Goal: Task Accomplishment & Management: Manage account settings

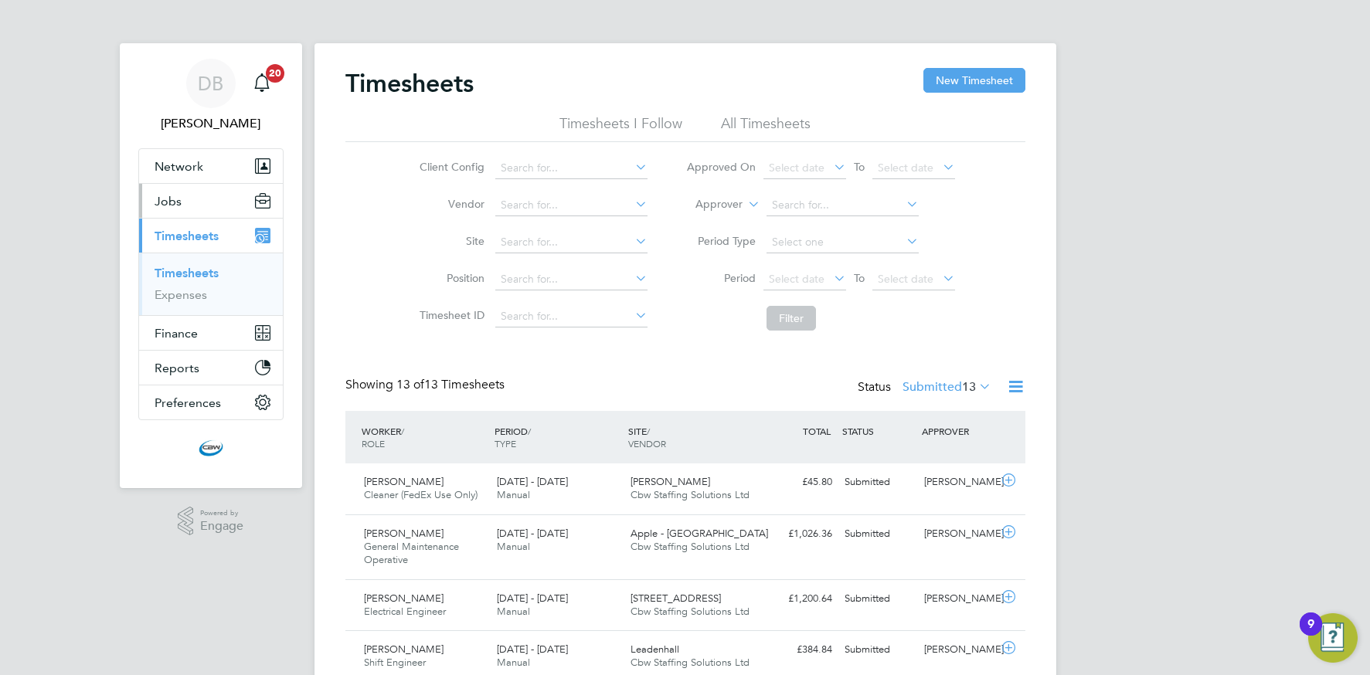
click at [186, 202] on button "Jobs" at bounding box center [211, 201] width 144 height 34
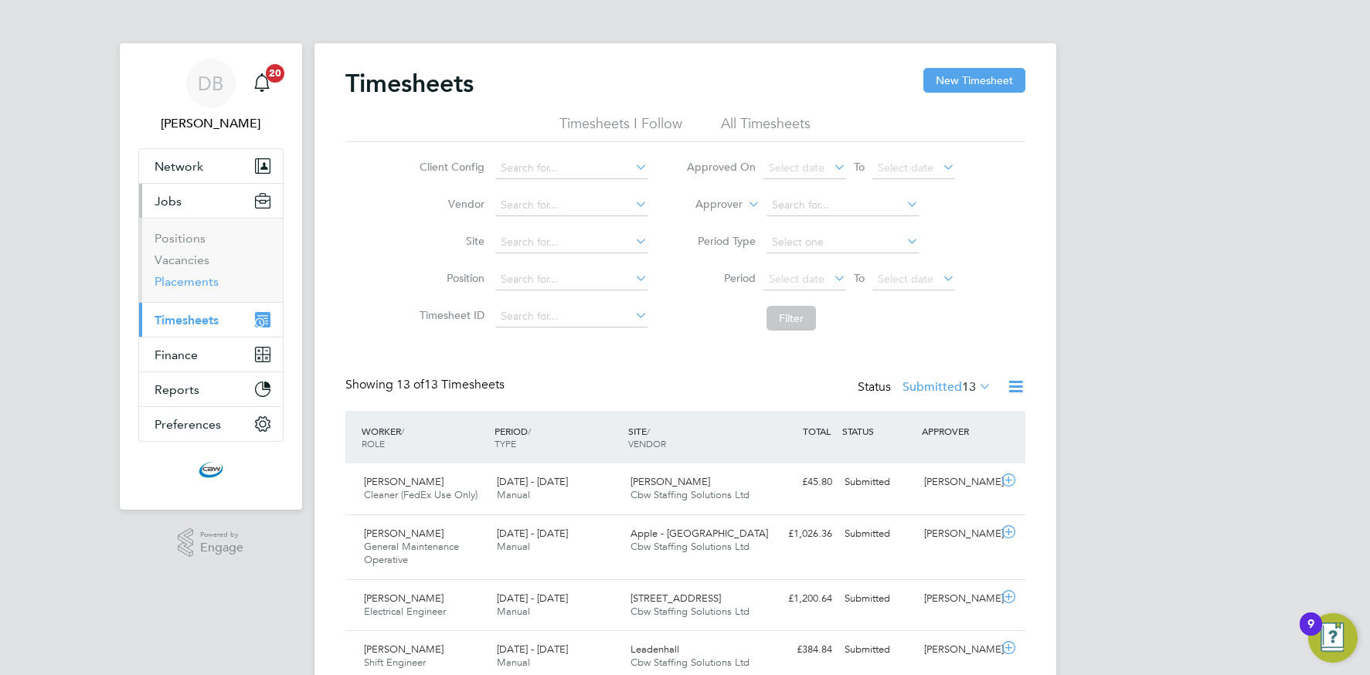
drag, startPoint x: 192, startPoint y: 280, endPoint x: 216, endPoint y: 280, distance: 24.0
click at [190, 280] on link "Placements" at bounding box center [187, 281] width 64 height 15
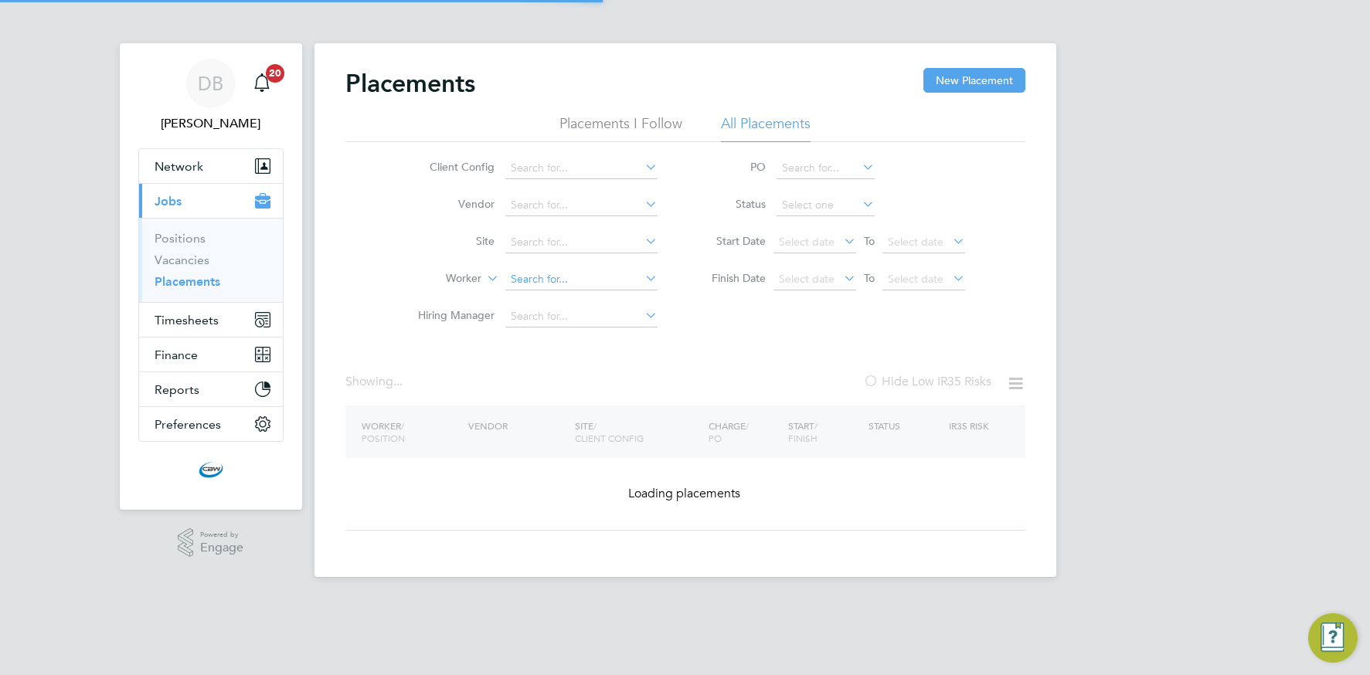
click at [569, 280] on input at bounding box center [581, 280] width 152 height 22
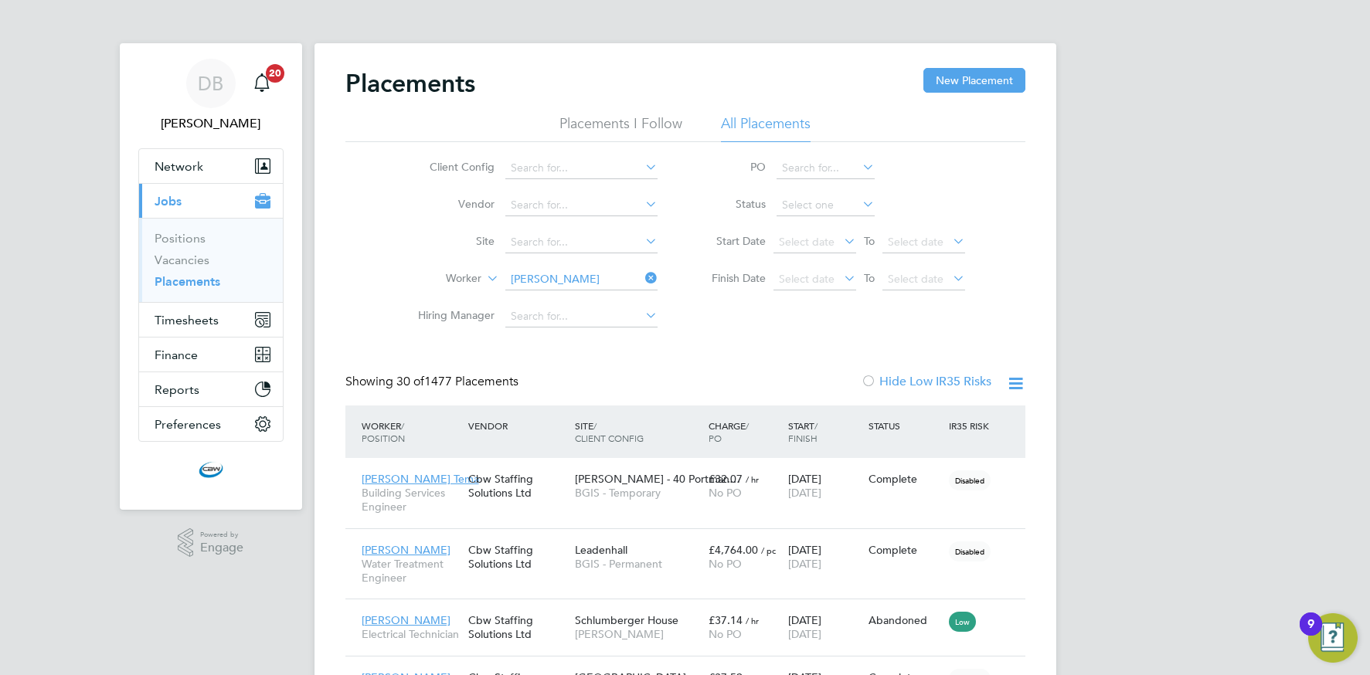
click at [565, 338] on li "Isaac Manu" at bounding box center [599, 342] width 191 height 21
type input "Isaac Manu"
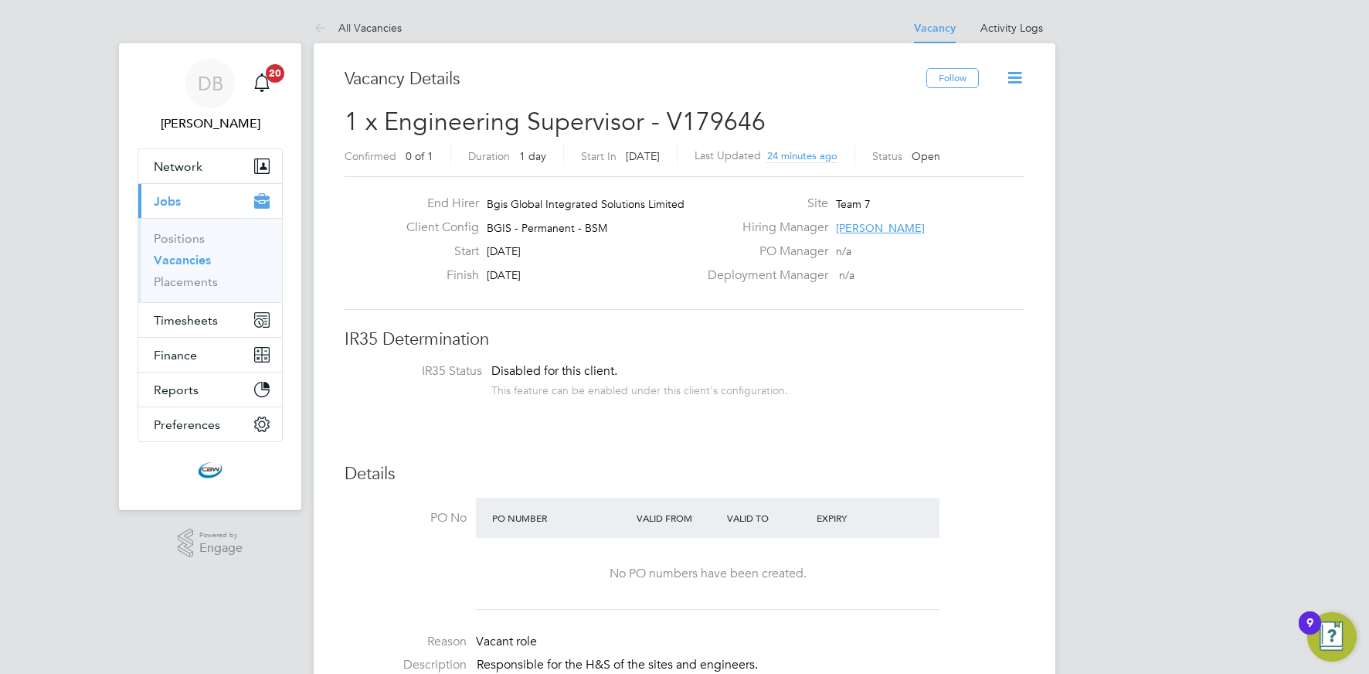
click at [875, 226] on span "[PERSON_NAME]" at bounding box center [880, 228] width 89 height 14
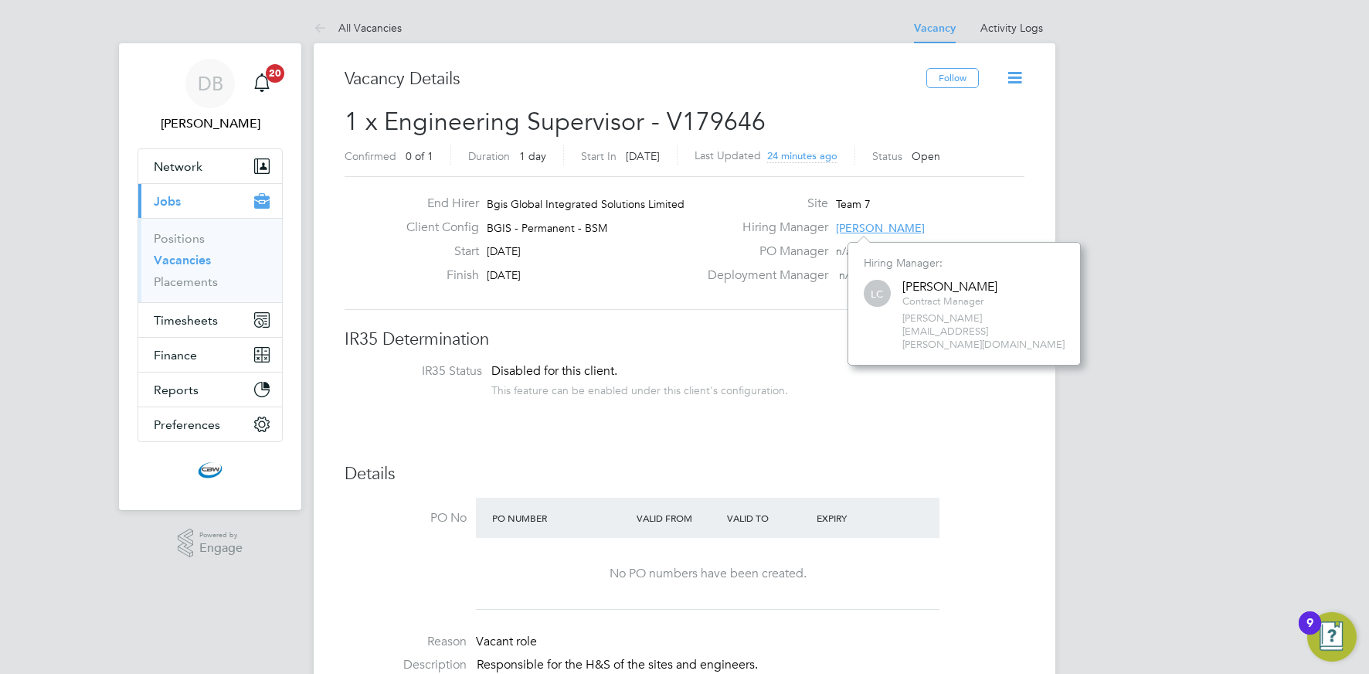
scroll to position [97, 233]
click at [943, 229] on div "Hiring Manager Lewis Cannon" at bounding box center [864, 231] width 332 height 24
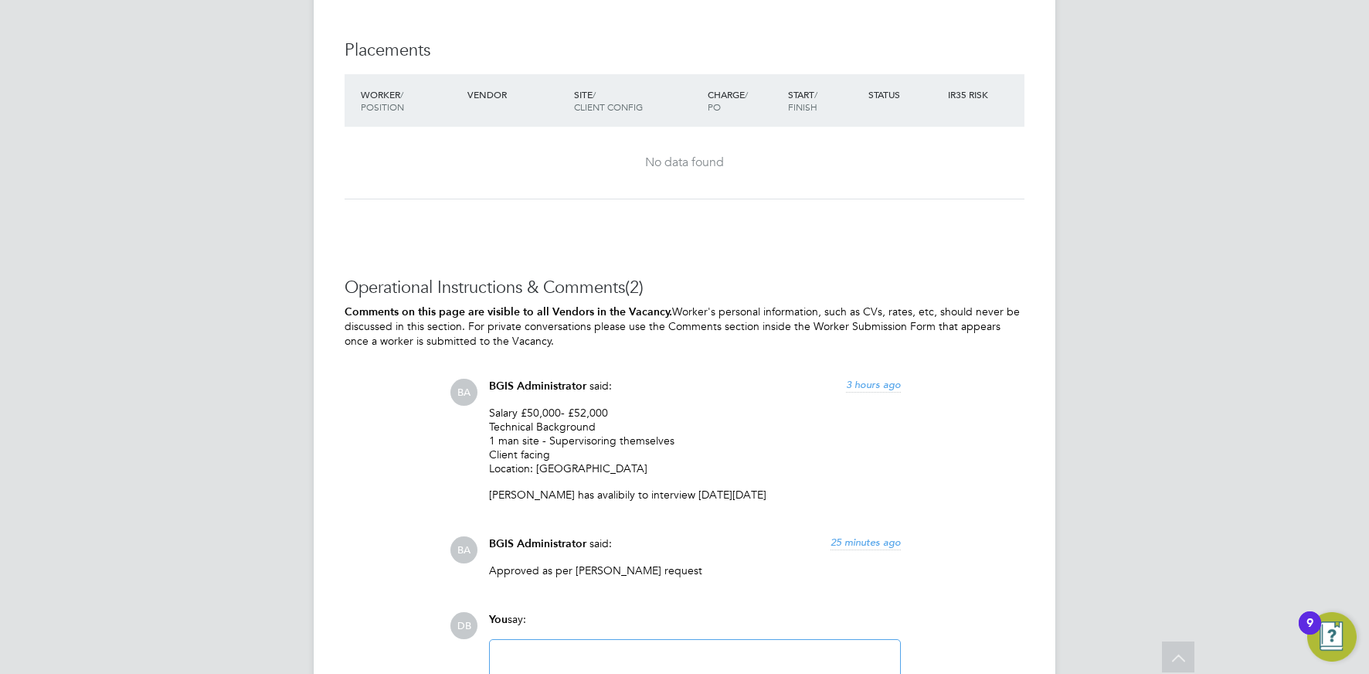
scroll to position [2027, 0]
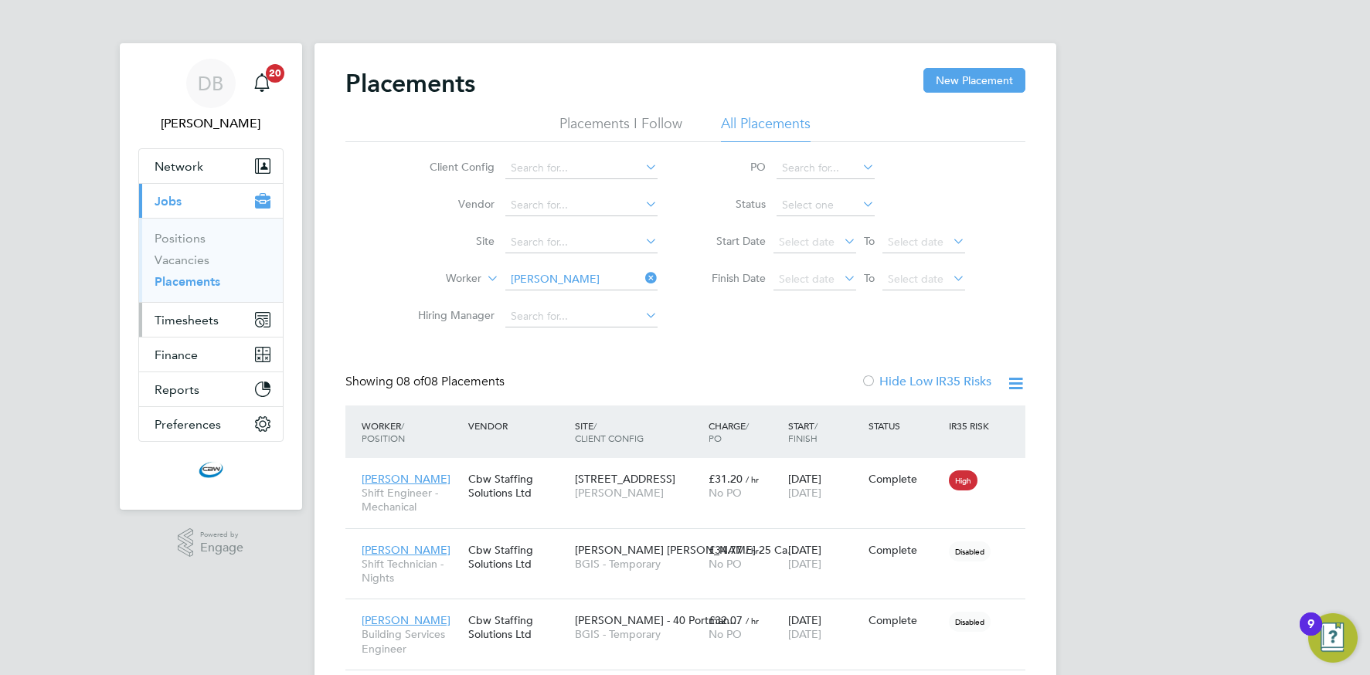
click at [176, 325] on span "Timesheets" at bounding box center [187, 320] width 64 height 15
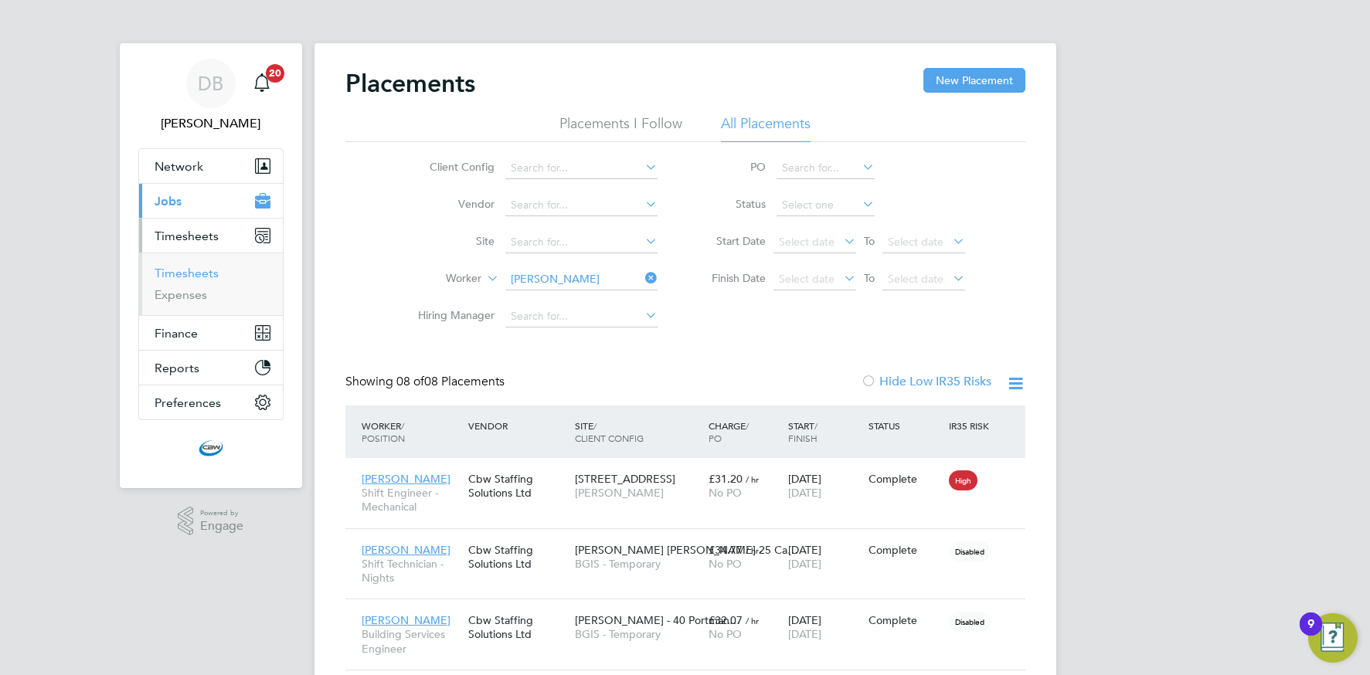
click at [182, 277] on link "Timesheets" at bounding box center [187, 273] width 64 height 15
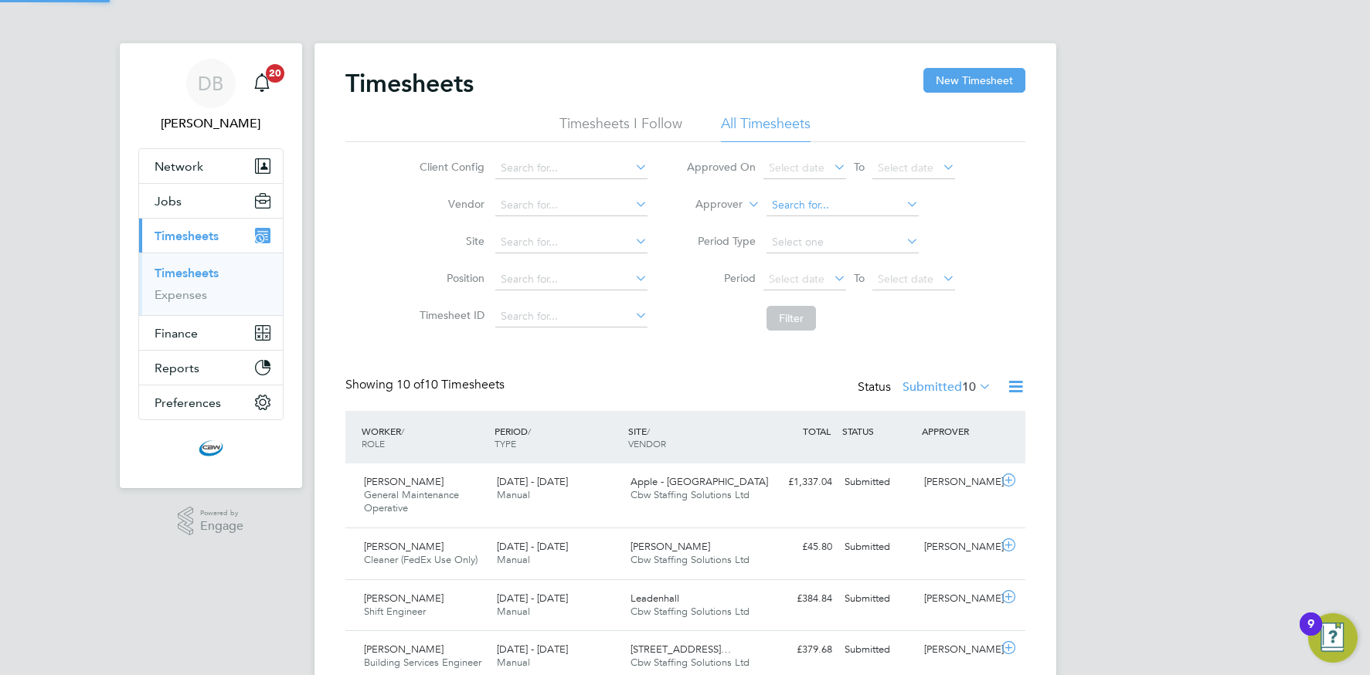
click at [803, 207] on input at bounding box center [842, 206] width 152 height 22
click at [797, 226] on b "Paige" at bounding box center [817, 225] width 90 height 13
type input "Paige Davidson"
click at [787, 327] on button "Filter" at bounding box center [790, 318] width 49 height 25
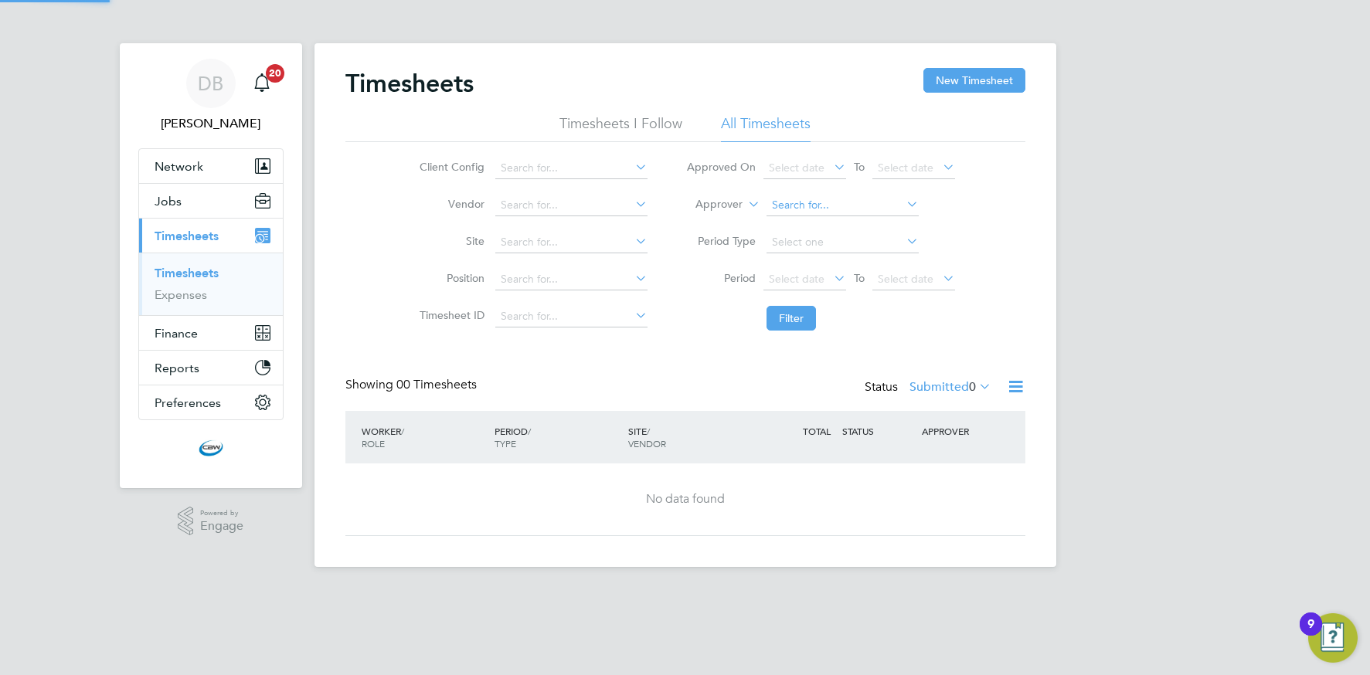
click at [876, 206] on input at bounding box center [842, 206] width 152 height 22
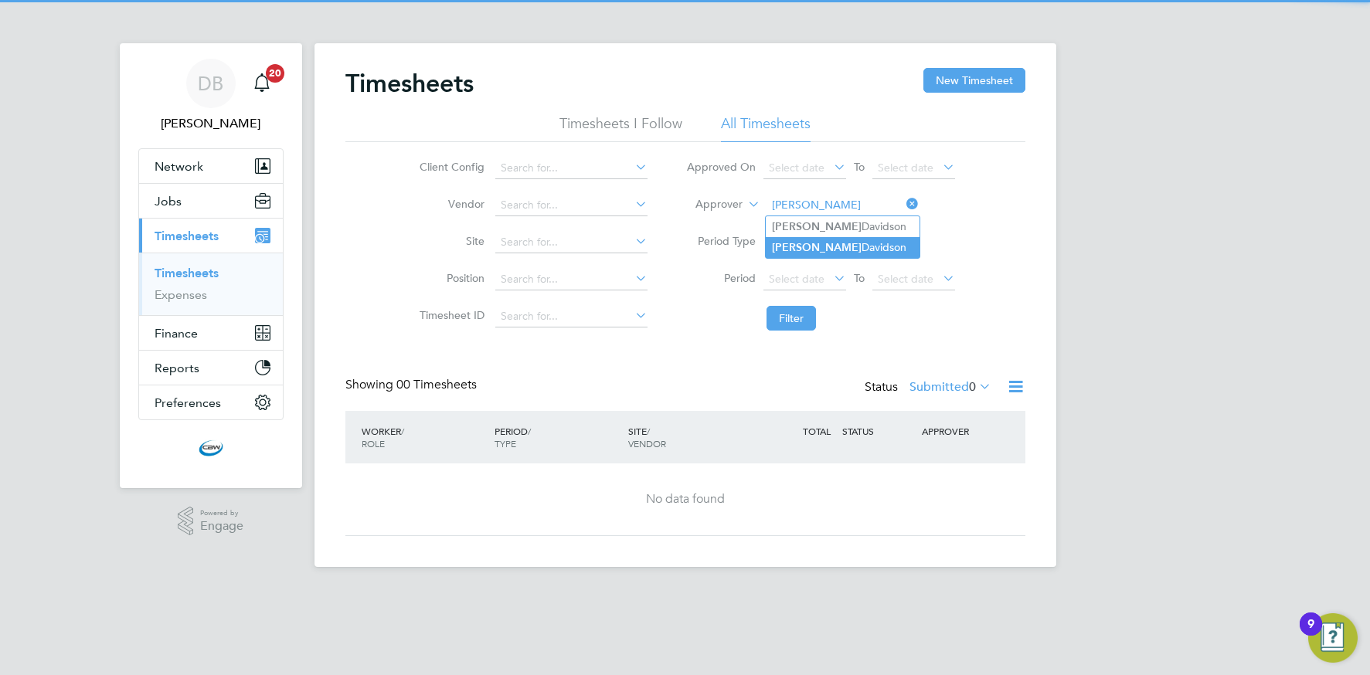
click at [844, 242] on li "Paige Davidson" at bounding box center [843, 247] width 154 height 21
type input "Paige Davidson"
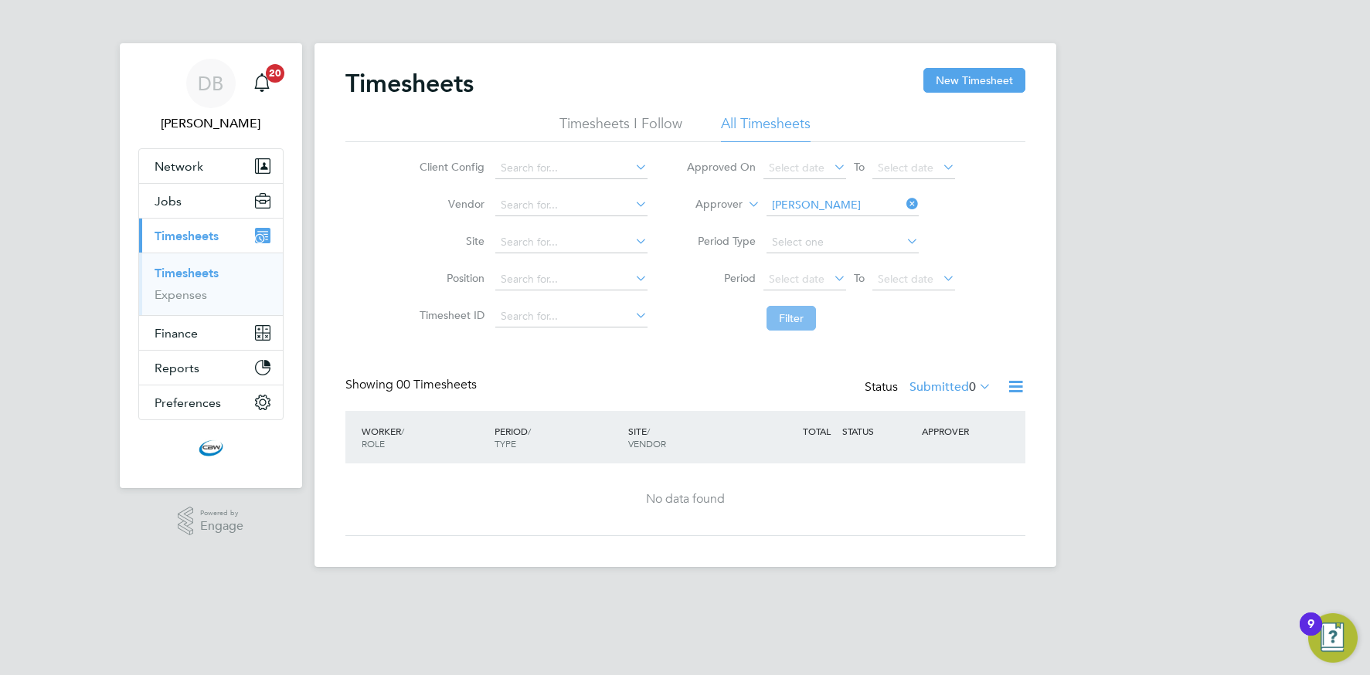
click at [787, 311] on button "Filter" at bounding box center [790, 318] width 49 height 25
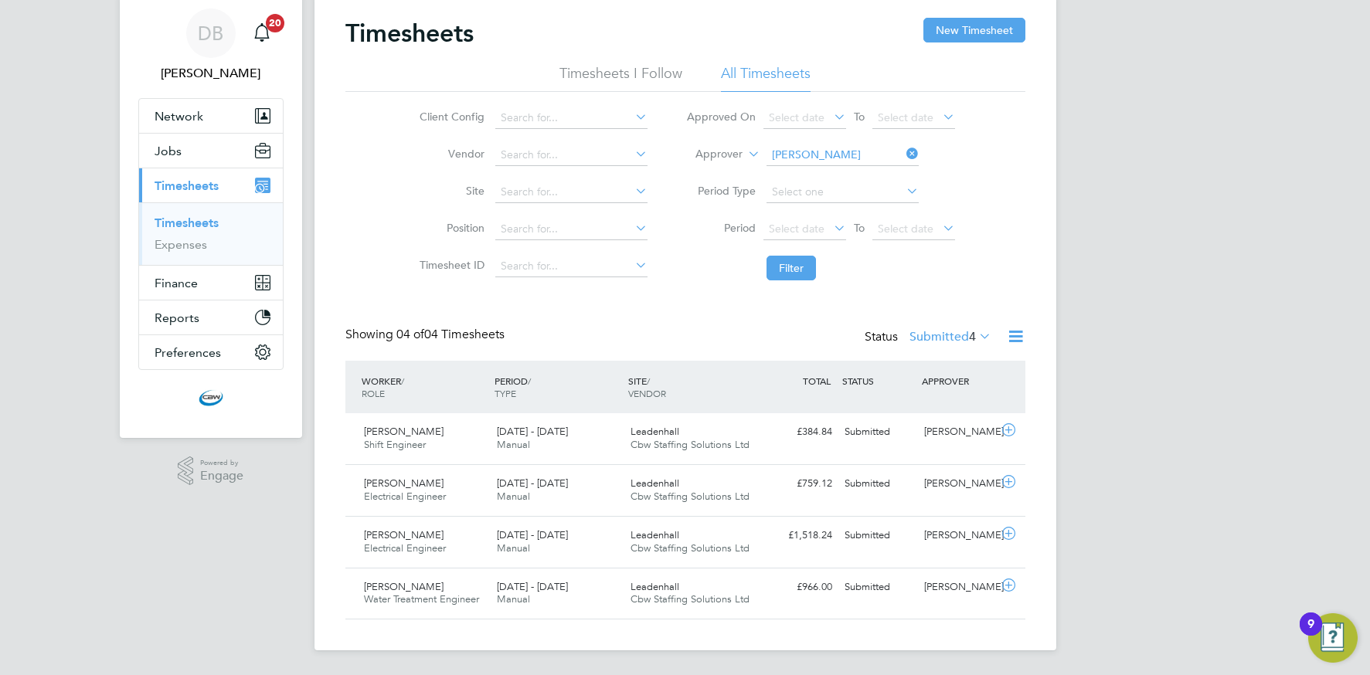
click at [903, 157] on icon at bounding box center [903, 154] width 0 height 22
drag, startPoint x: 804, startPoint y: 264, endPoint x: 755, endPoint y: 287, distance: 54.6
click at [804, 264] on button "Filter" at bounding box center [790, 268] width 49 height 25
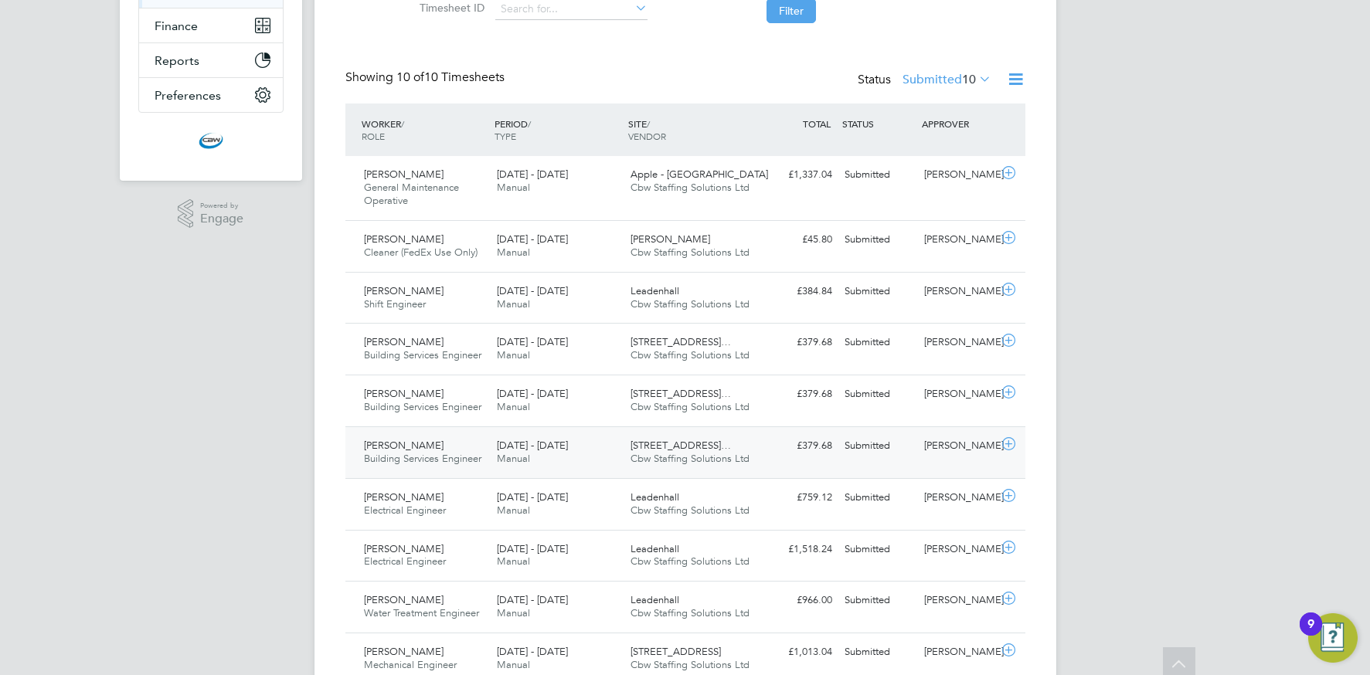
scroll to position [373, 0]
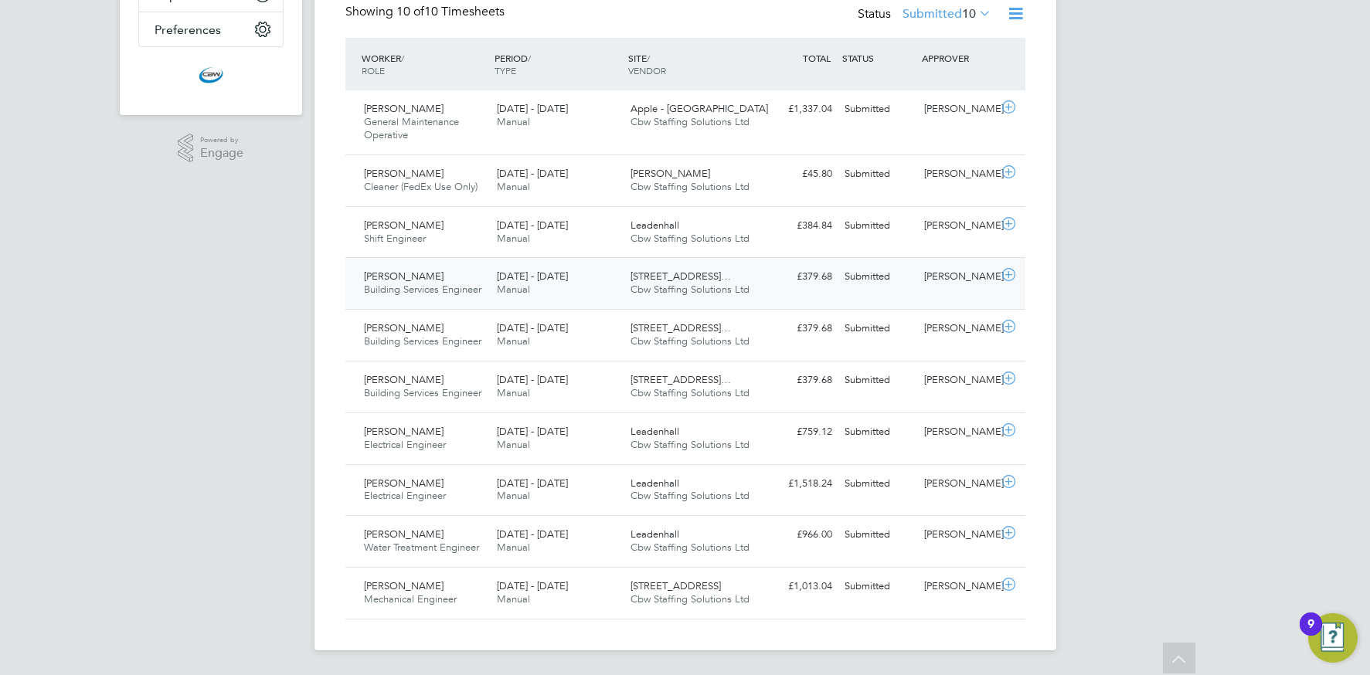
click at [631, 292] on span "Cbw Staffing Solutions Ltd" at bounding box center [689, 289] width 119 height 13
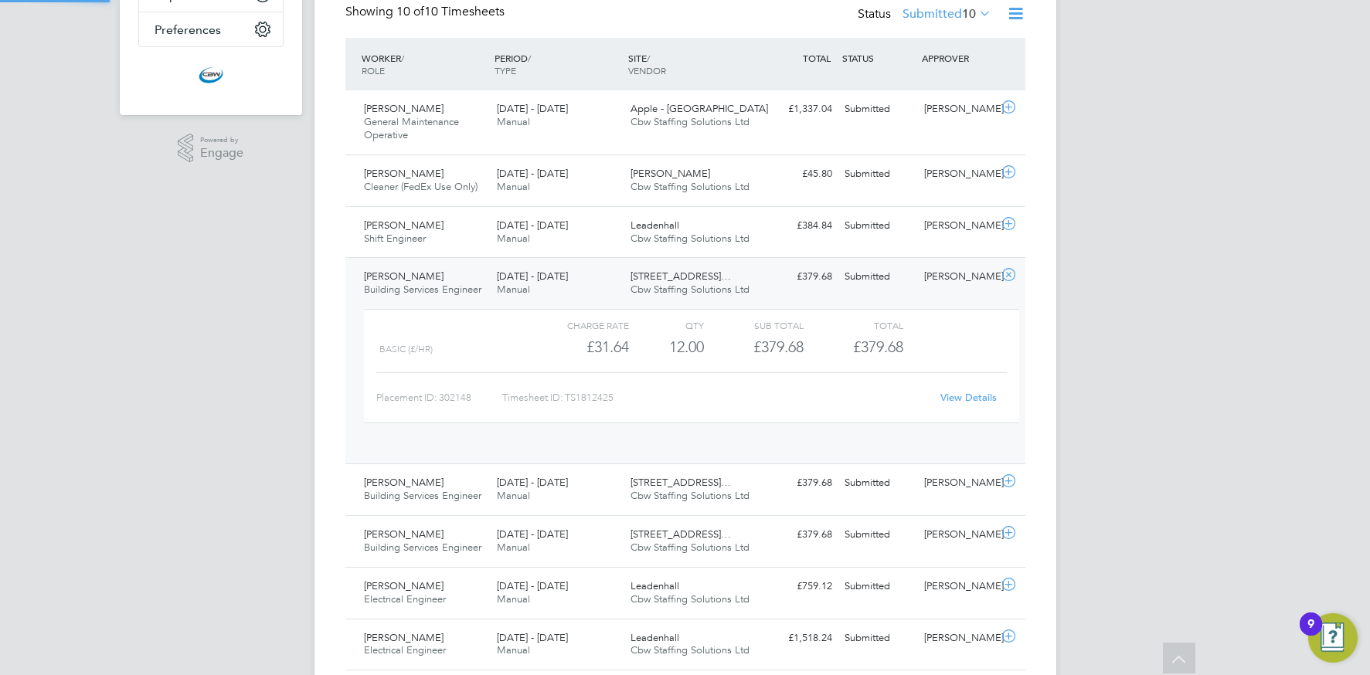
scroll to position [26, 151]
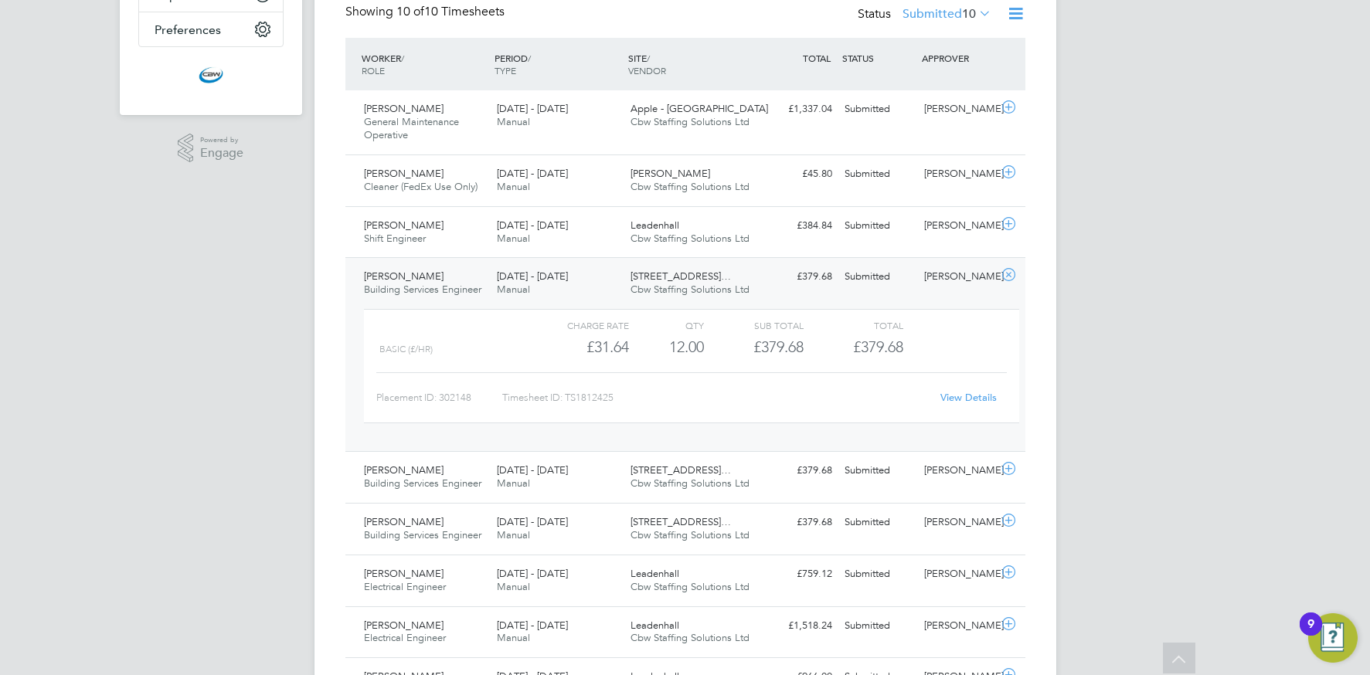
click at [964, 395] on link "View Details" at bounding box center [968, 397] width 56 height 13
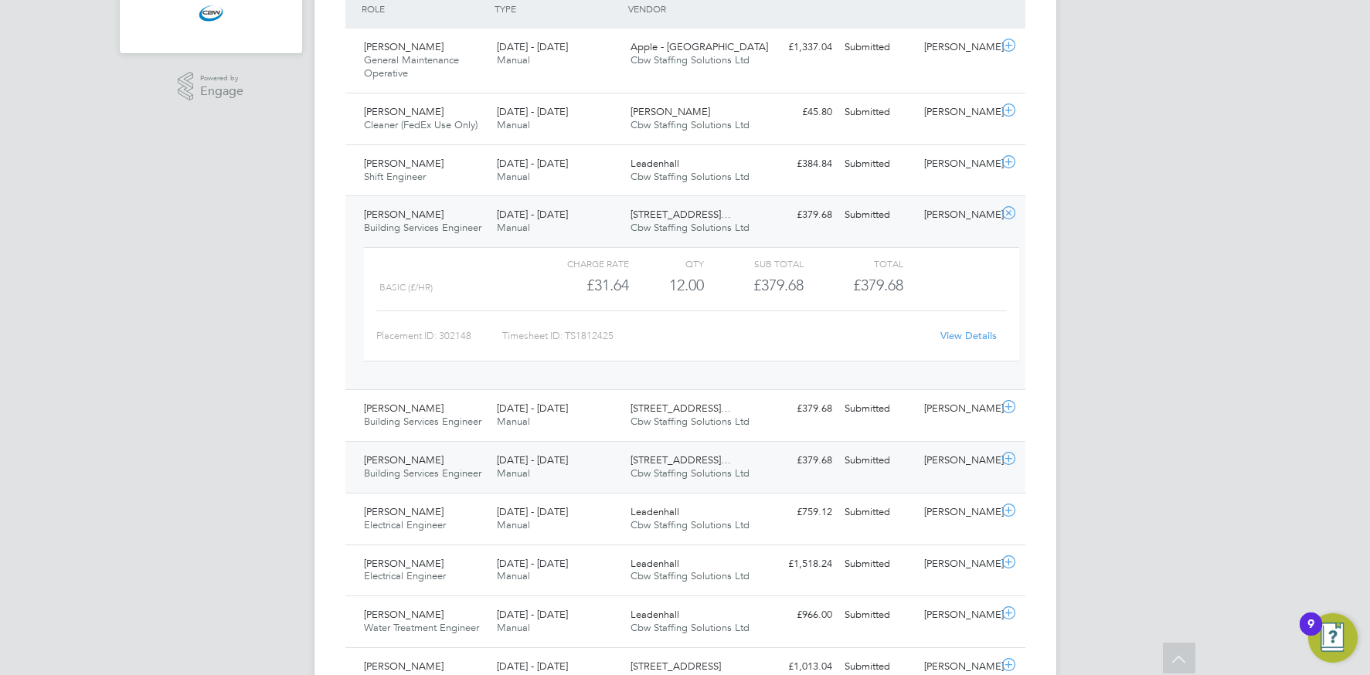
scroll to position [440, 0]
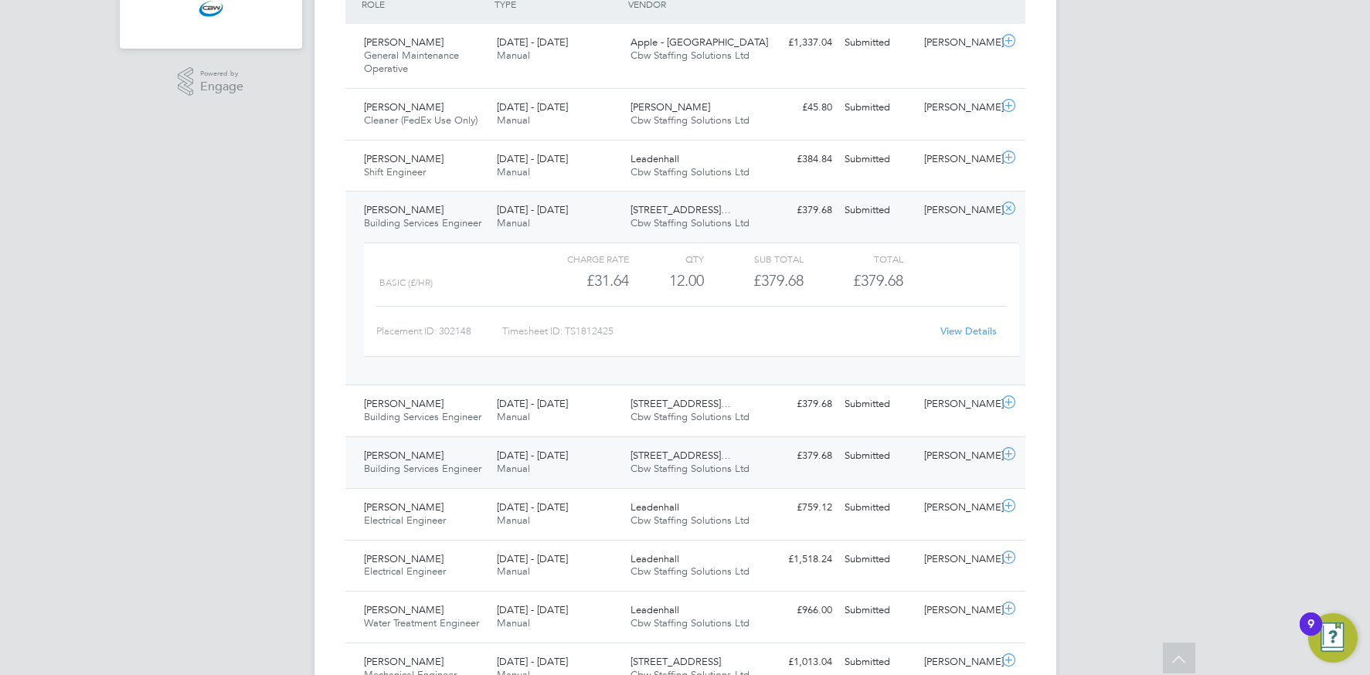
click at [735, 464] on span "Cbw Staffing Solutions Ltd" at bounding box center [689, 468] width 119 height 13
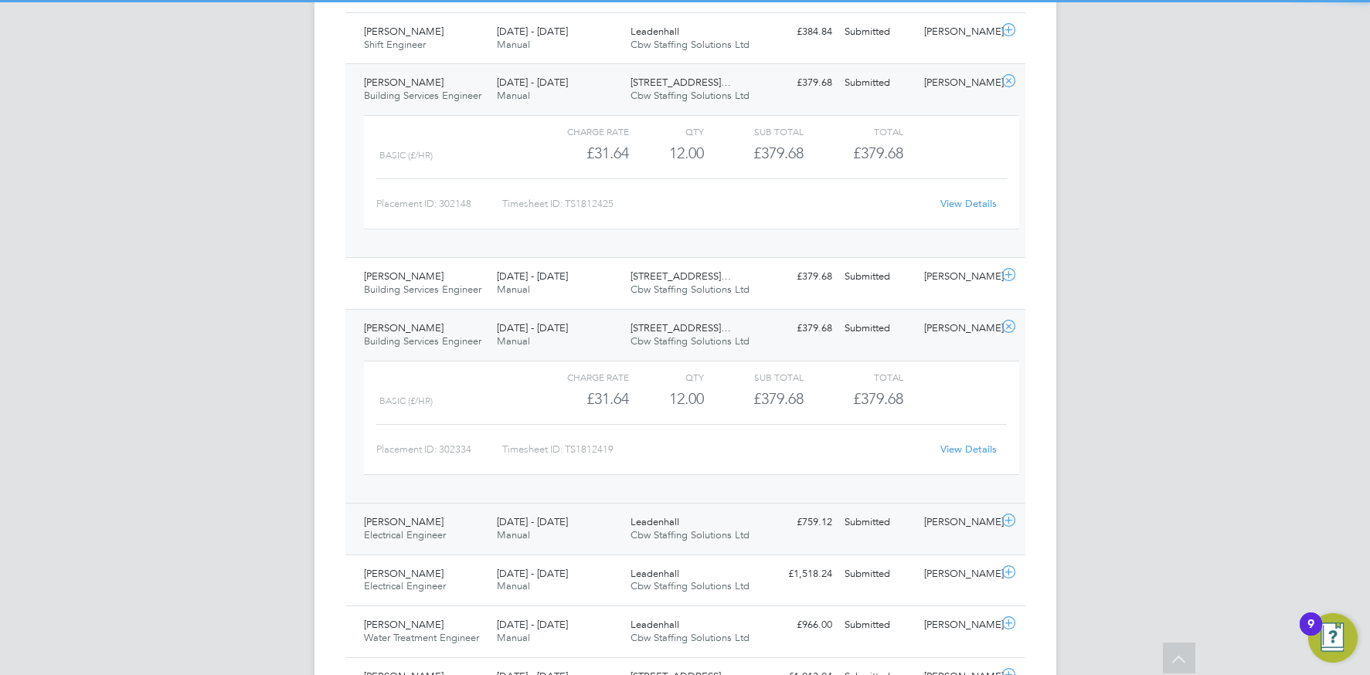
scroll to position [657, 0]
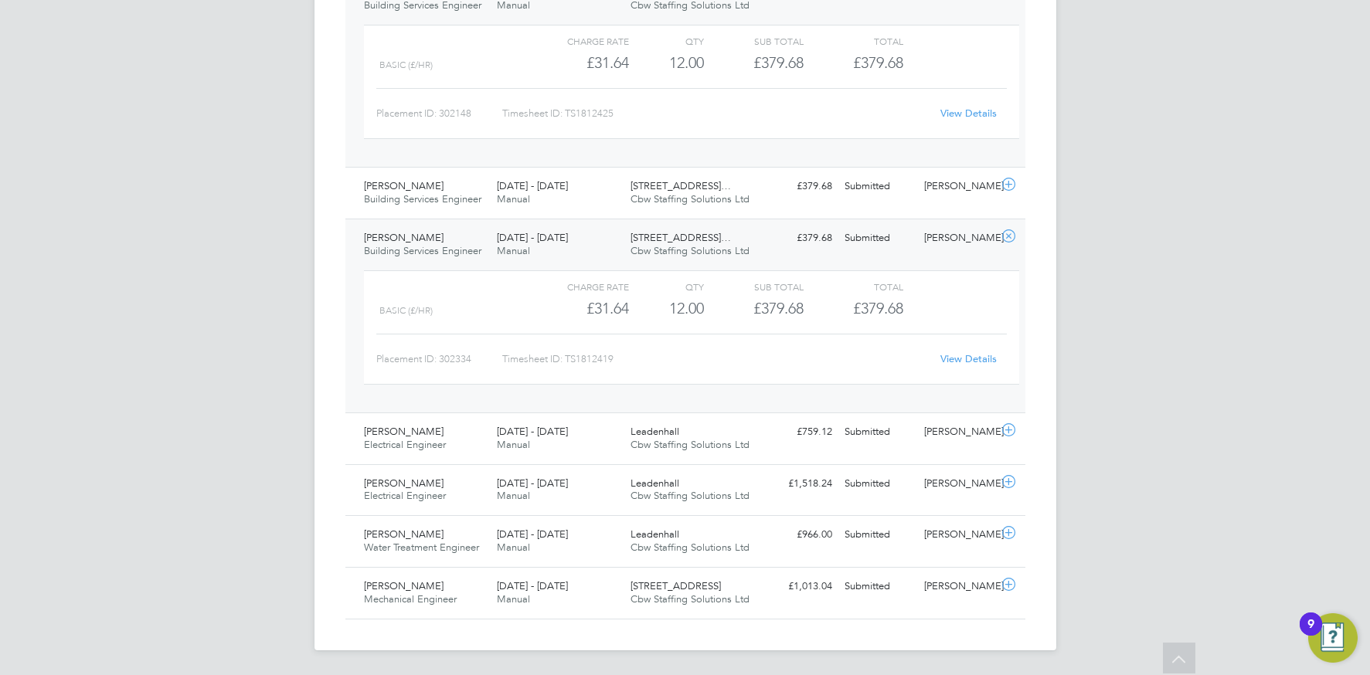
click at [962, 355] on link "View Details" at bounding box center [968, 358] width 56 height 13
click at [532, 202] on div "23 - 29 Aug 2025 Manual" at bounding box center [558, 193] width 134 height 39
click at [538, 202] on div "23 - 29 Aug 2025 Manual" at bounding box center [558, 193] width 134 height 39
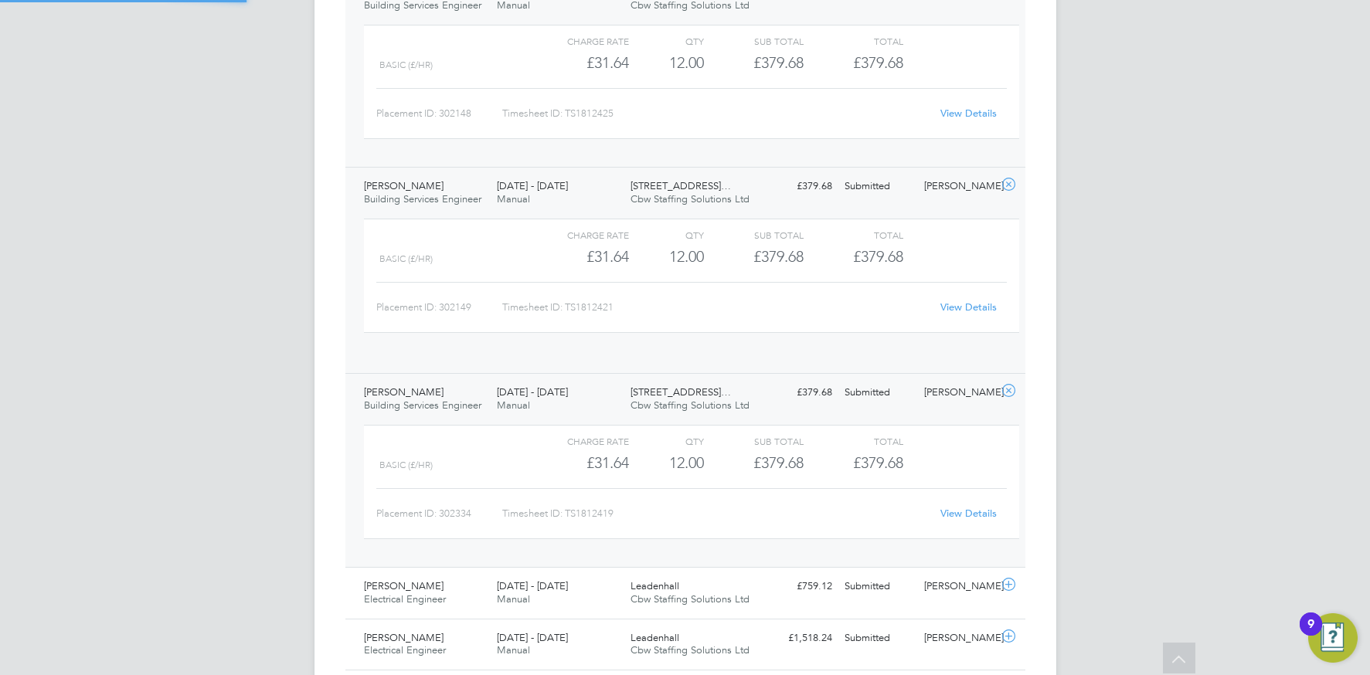
scroll to position [26, 151]
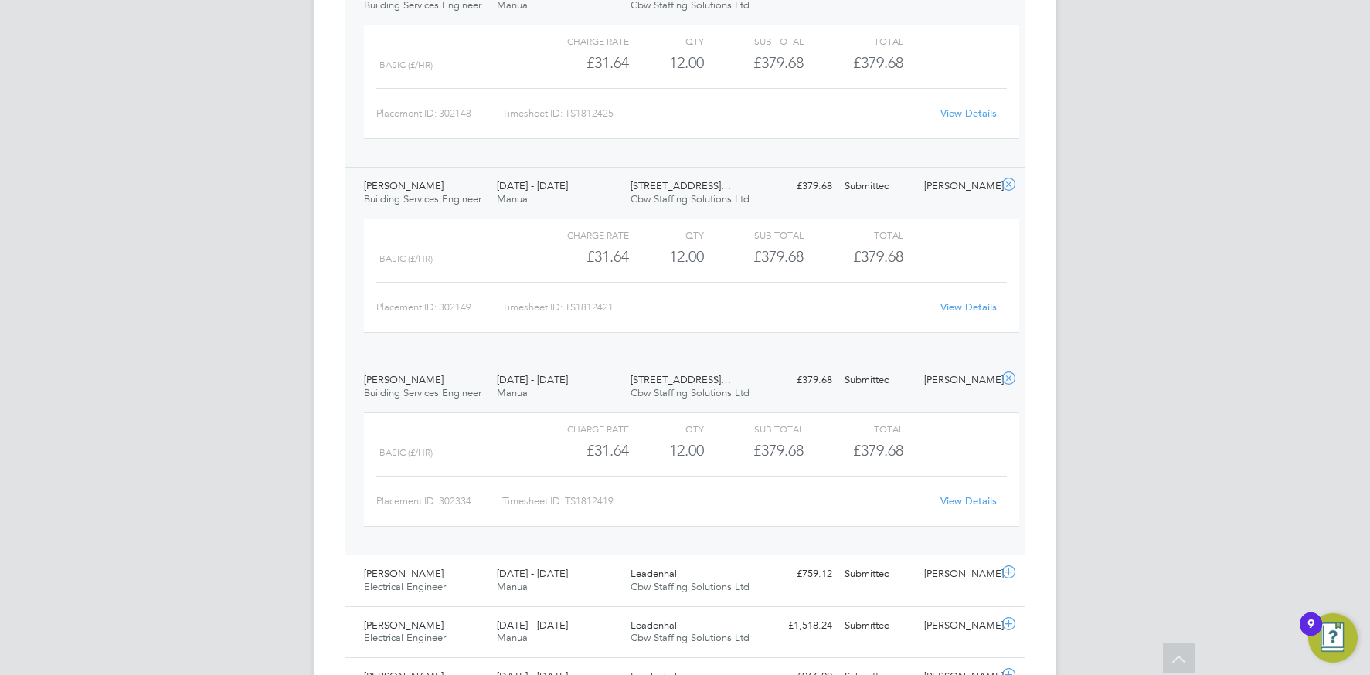
click at [946, 307] on link "View Details" at bounding box center [968, 307] width 56 height 13
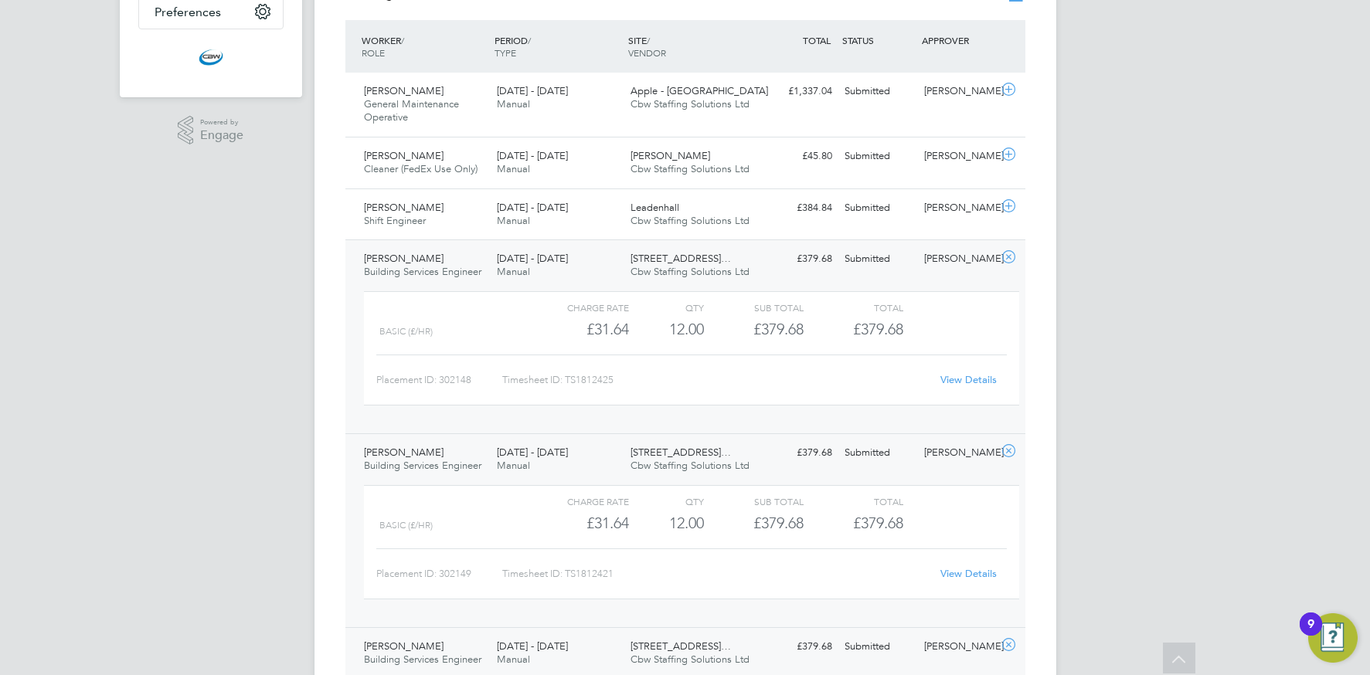
scroll to position [389, 0]
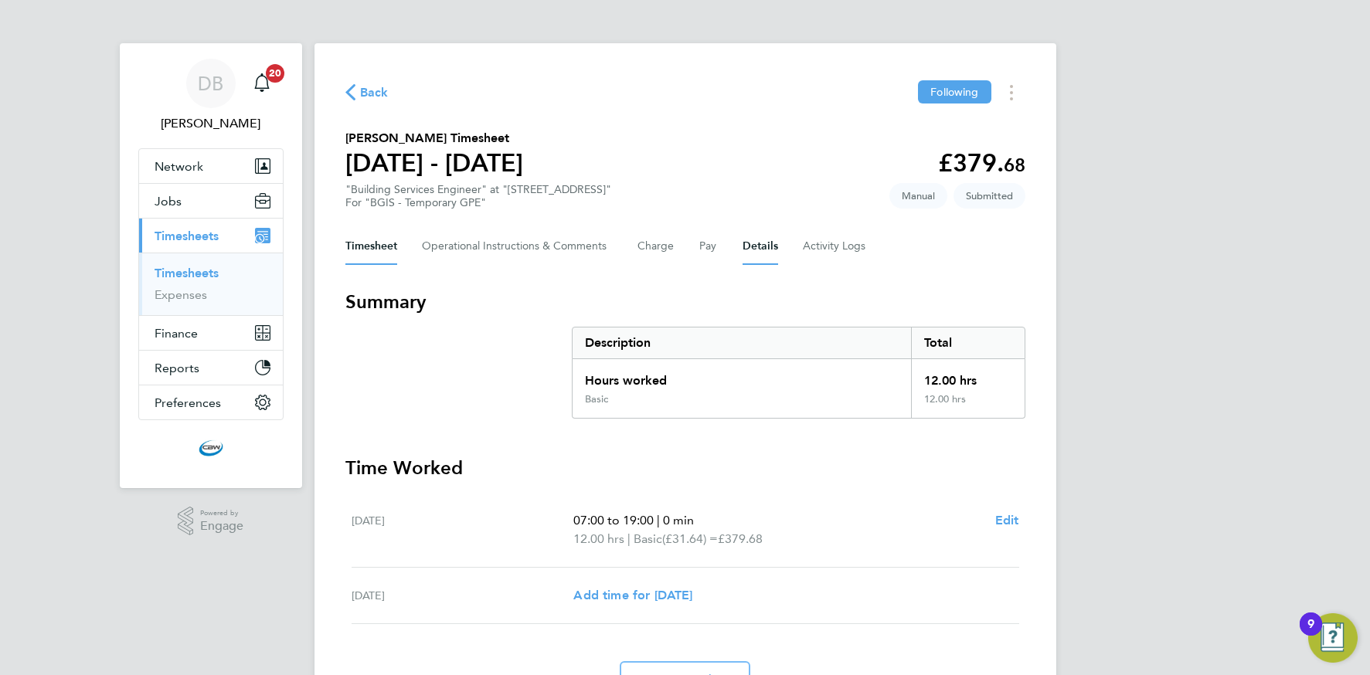
click at [760, 251] on button "Details" at bounding box center [760, 246] width 36 height 37
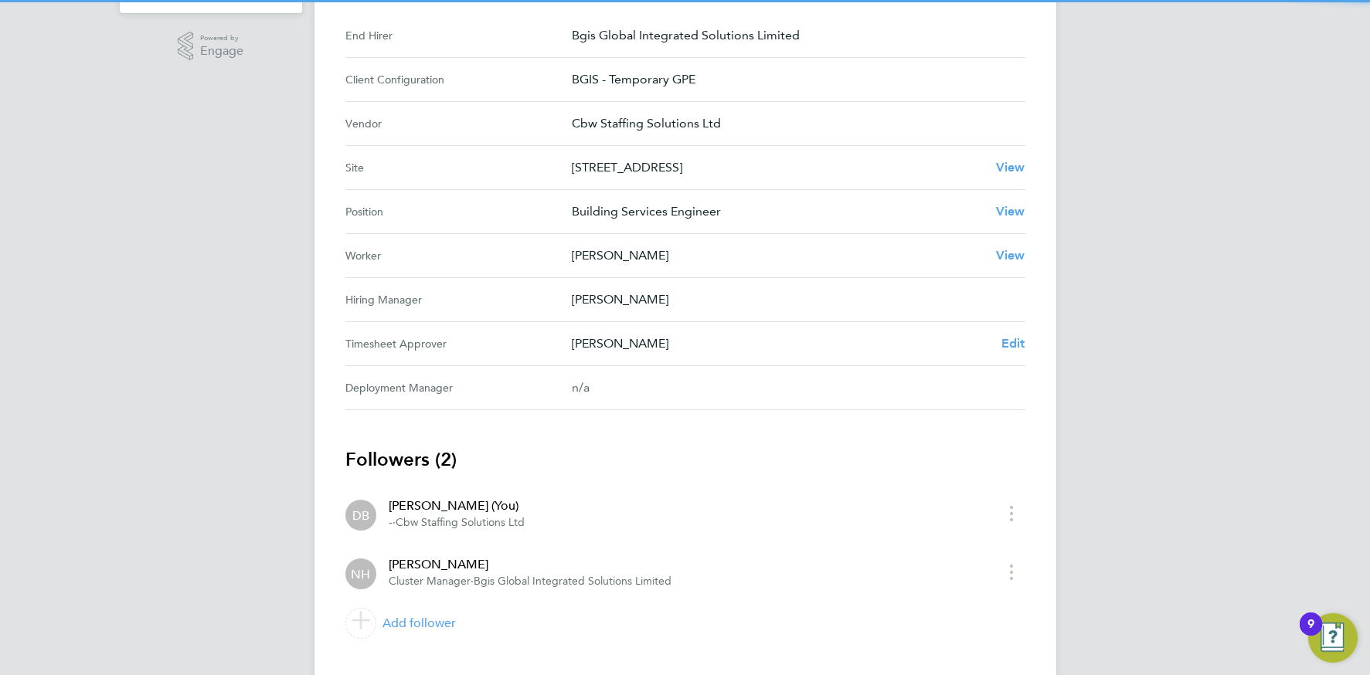
scroll to position [487, 0]
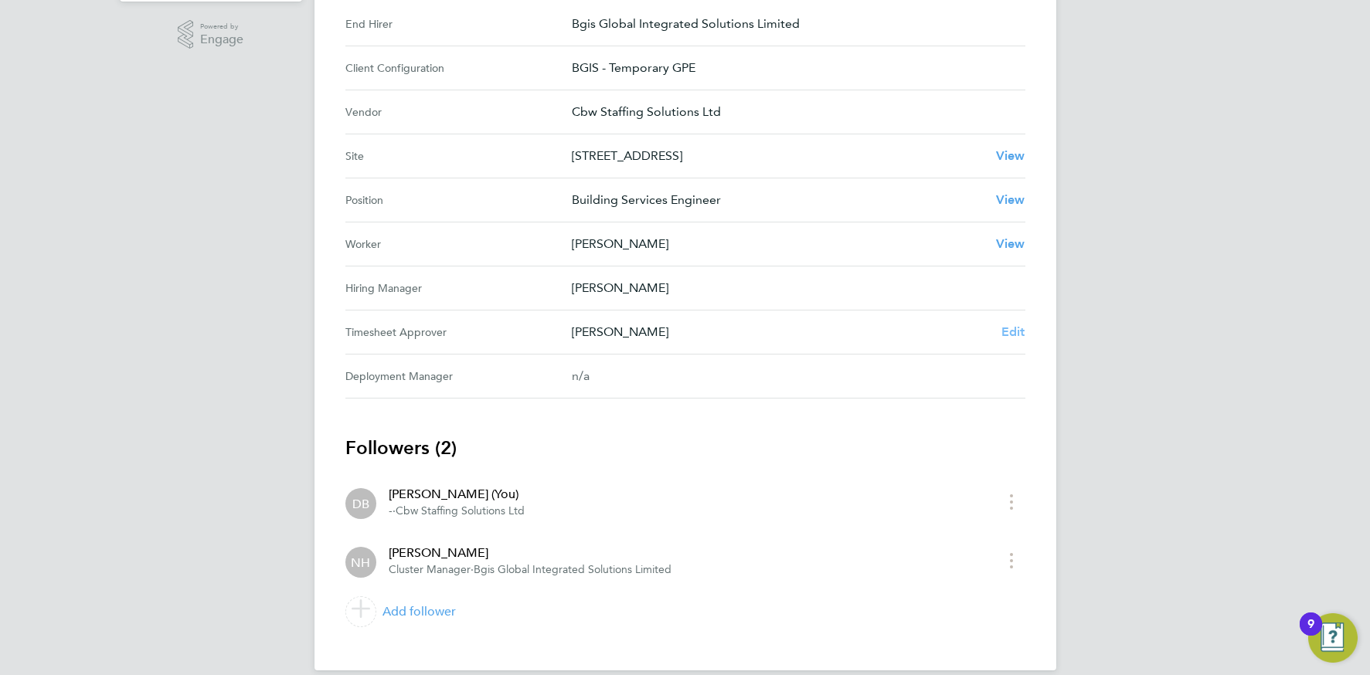
click at [1011, 333] on span "Edit" at bounding box center [1013, 331] width 24 height 15
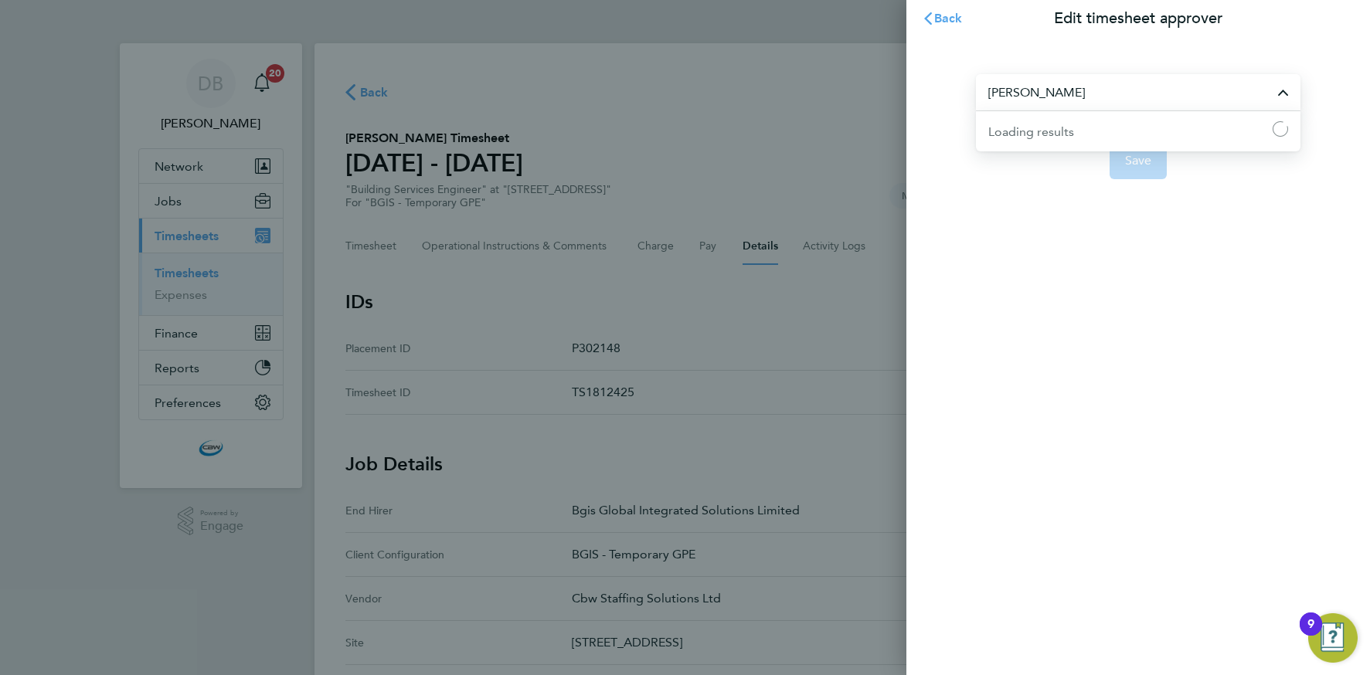
click at [1088, 95] on input "Nigel Heron" at bounding box center [1138, 92] width 324 height 36
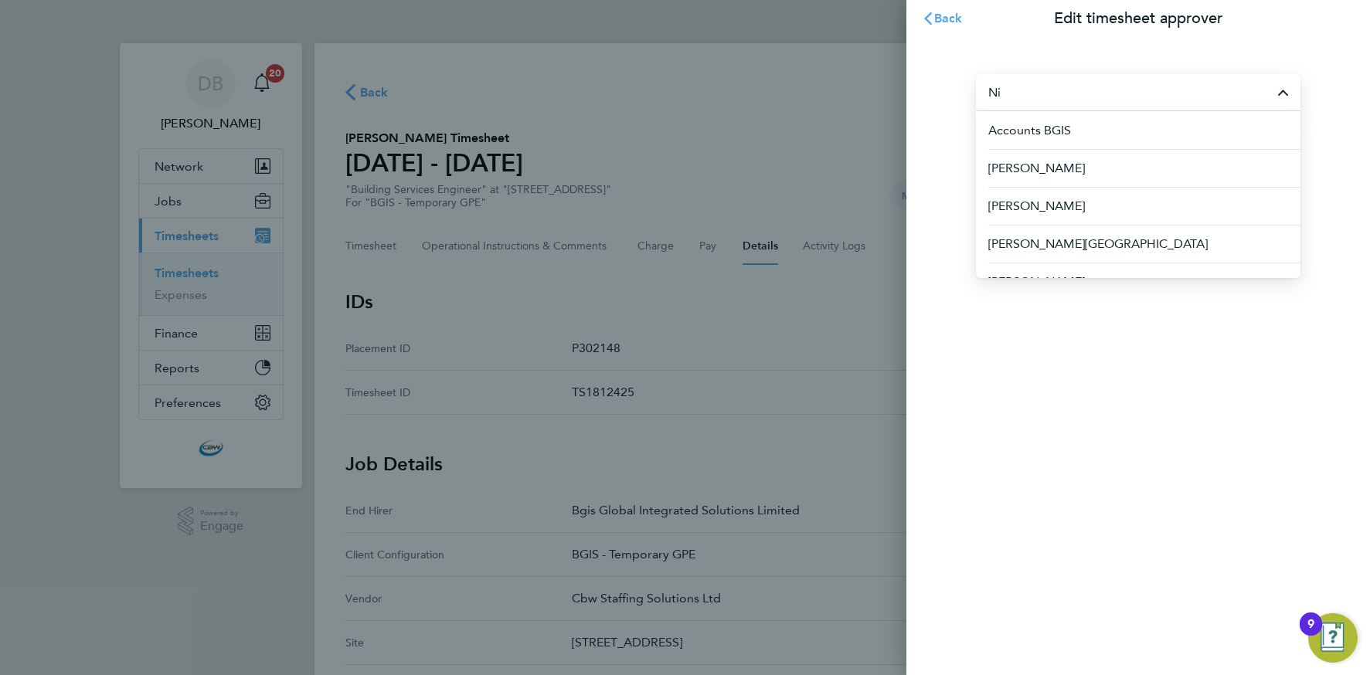
type input "N"
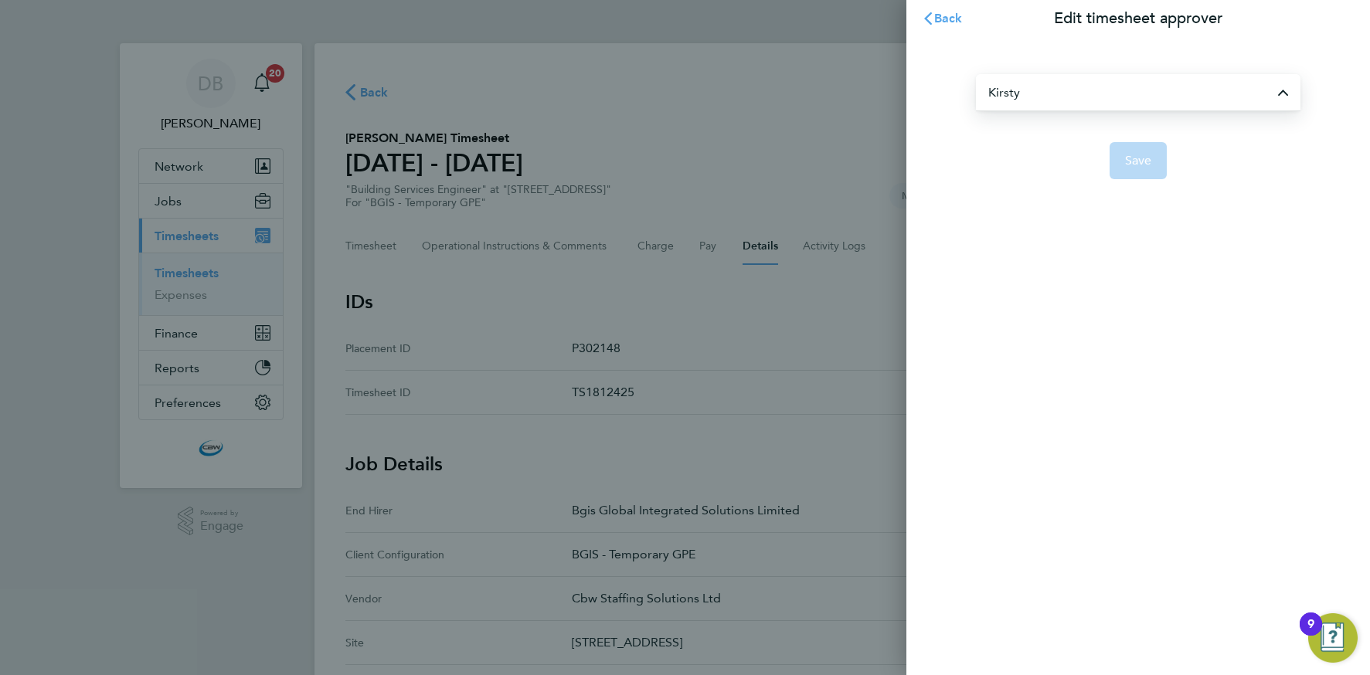
type input "[PERSON_NAME]"
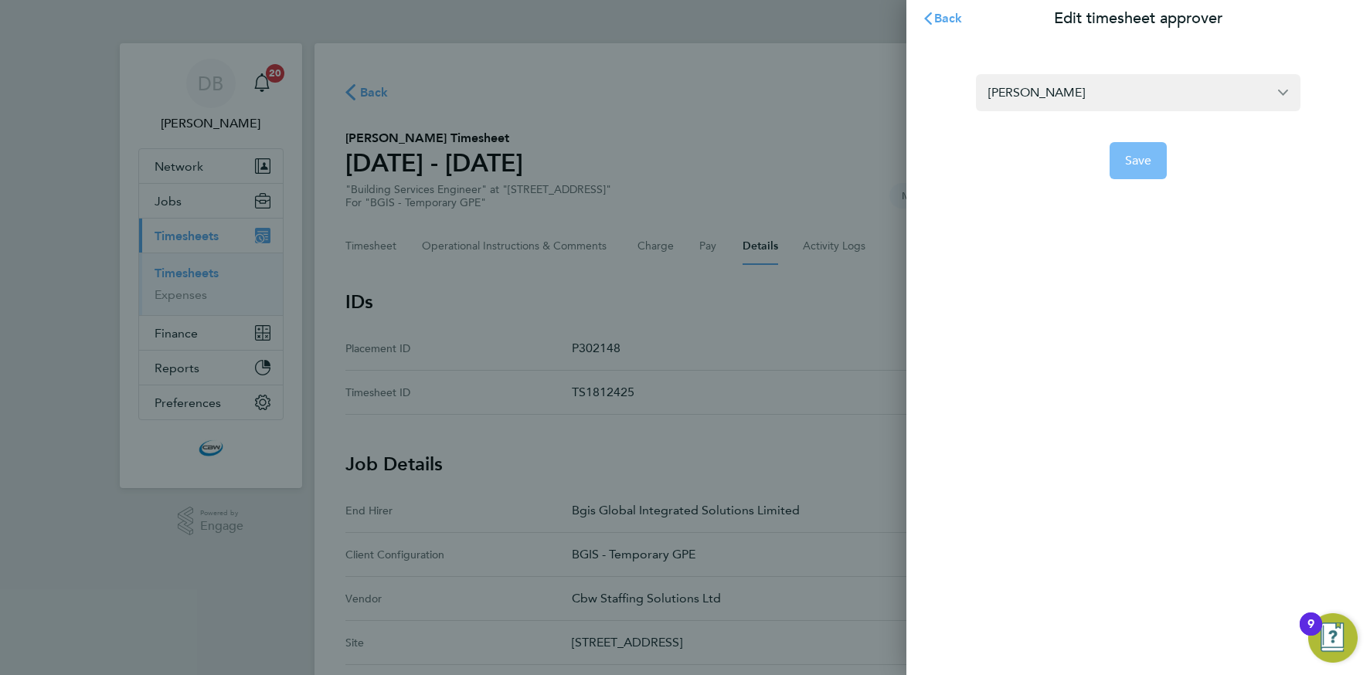
click at [1139, 172] on button "Save" at bounding box center [1138, 160] width 58 height 37
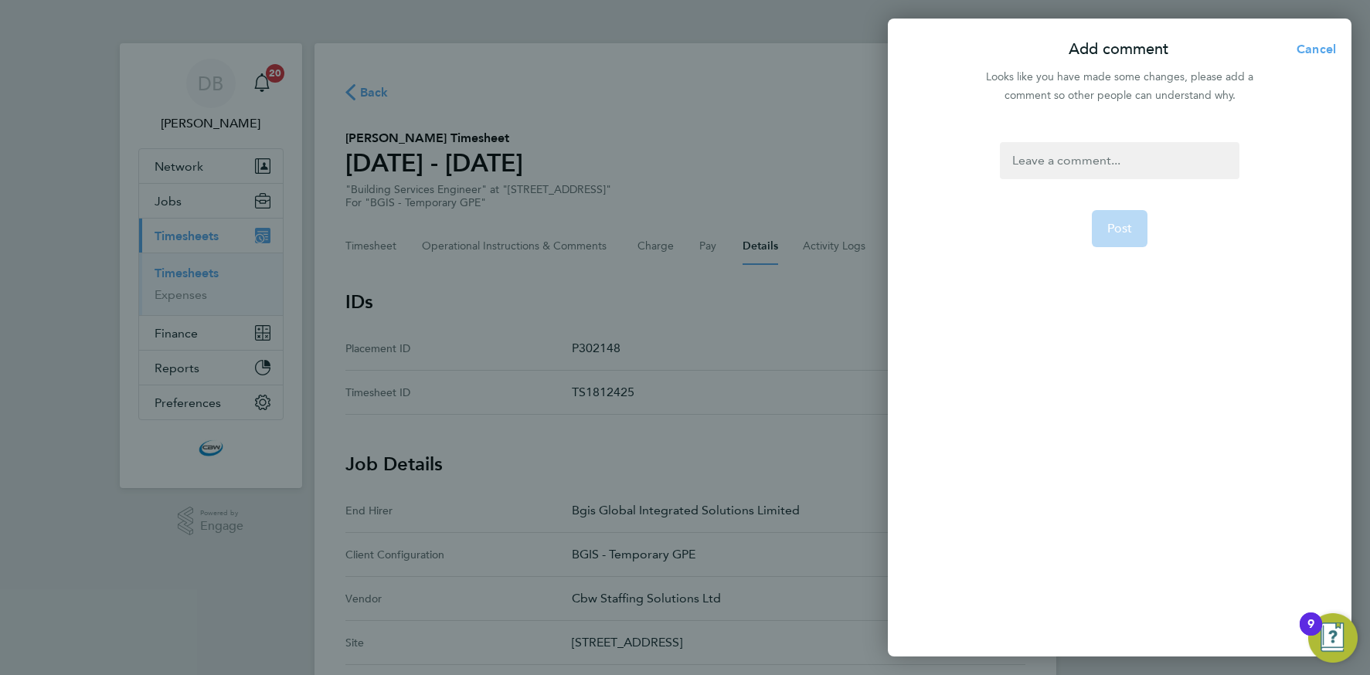
click at [1040, 168] on div at bounding box center [1119, 160] width 239 height 37
click at [1049, 159] on div at bounding box center [1119, 160] width 239 height 37
click at [1107, 240] on span "Post" at bounding box center [1119, 247] width 25 height 15
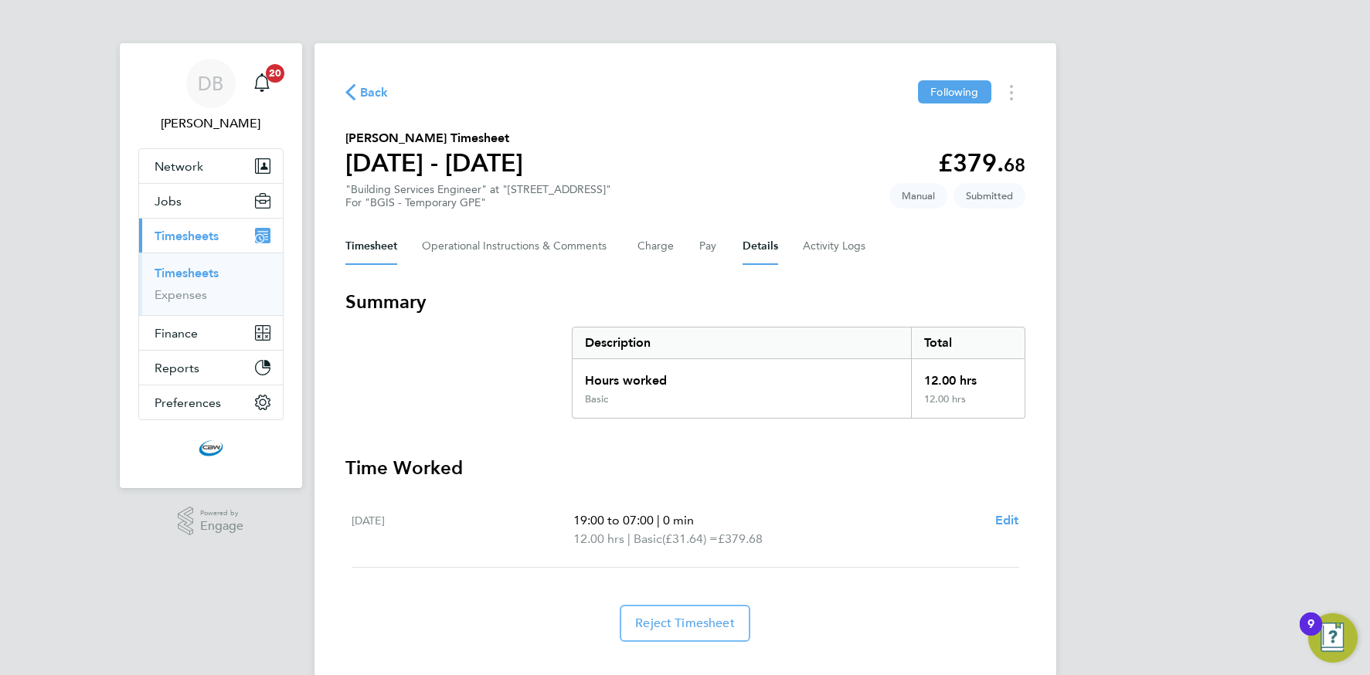
drag, startPoint x: 758, startPoint y: 246, endPoint x: 728, endPoint y: 269, distance: 37.5
click at [758, 246] on button "Details" at bounding box center [760, 246] width 36 height 37
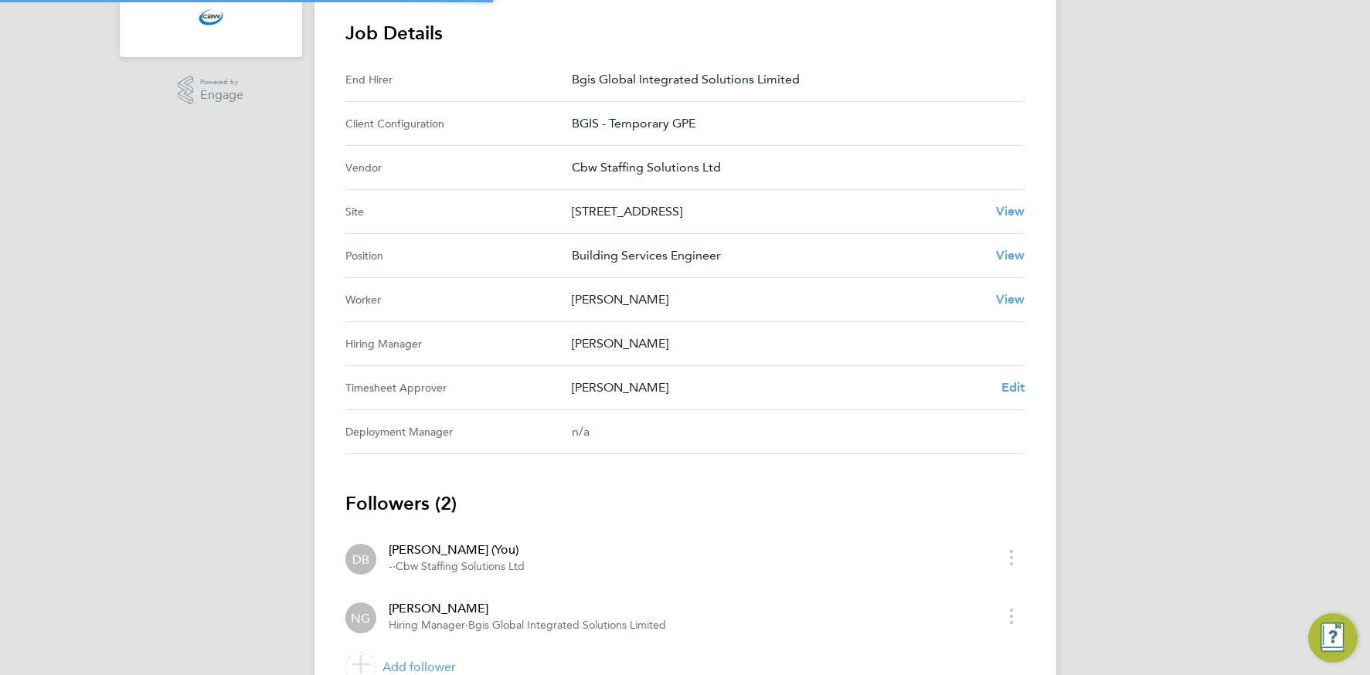
scroll to position [507, 0]
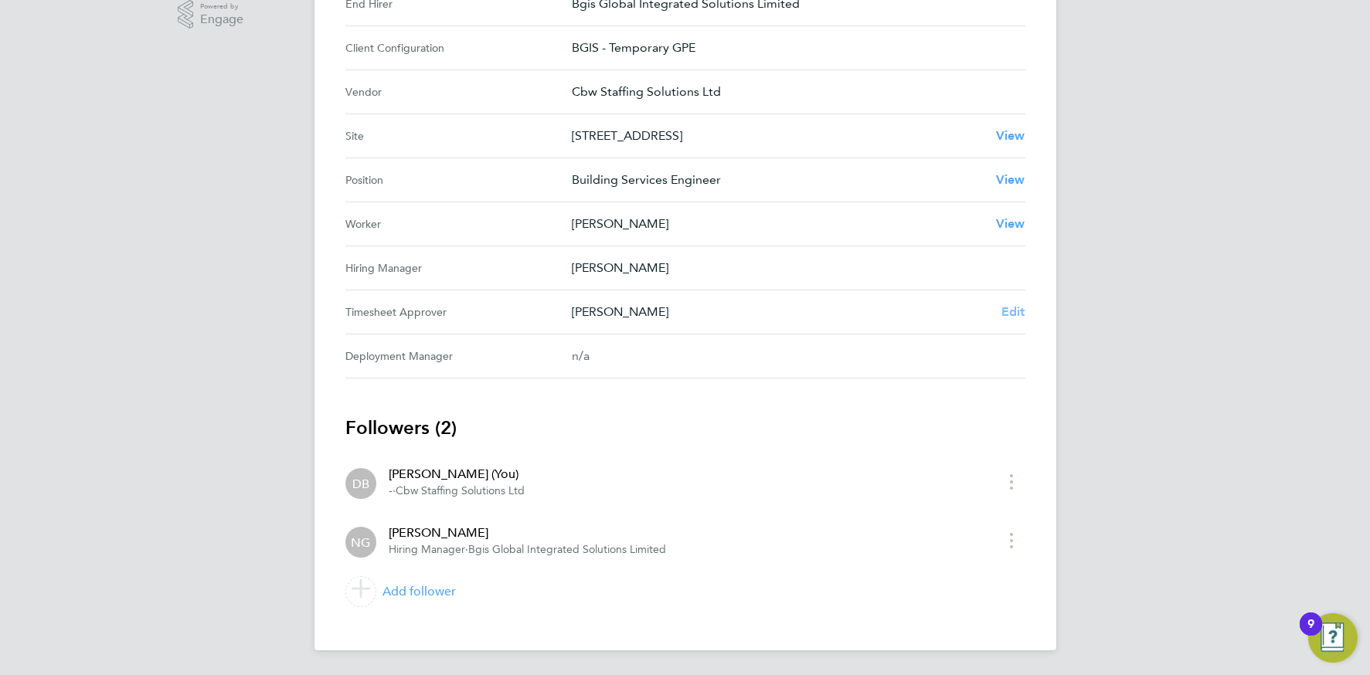
click at [1007, 310] on span "Edit" at bounding box center [1013, 311] width 24 height 15
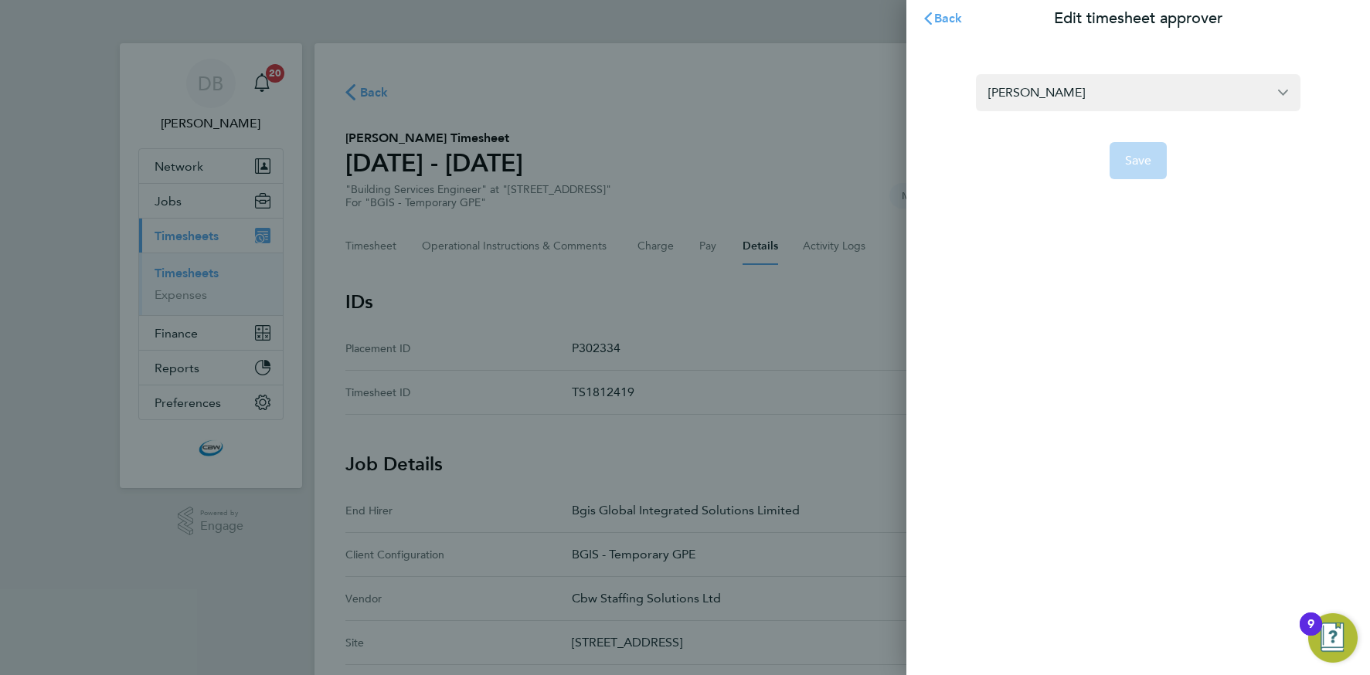
drag, startPoint x: 1065, startPoint y: 95, endPoint x: 956, endPoint y: 91, distance: 109.0
click at [957, 91] on section "Nick Guest Save" at bounding box center [1138, 118] width 377 height 124
drag, startPoint x: 1059, startPoint y: 93, endPoint x: 965, endPoint y: 91, distance: 94.3
click at [966, 91] on section "Nick Guest Save" at bounding box center [1138, 118] width 377 height 124
type input "K"
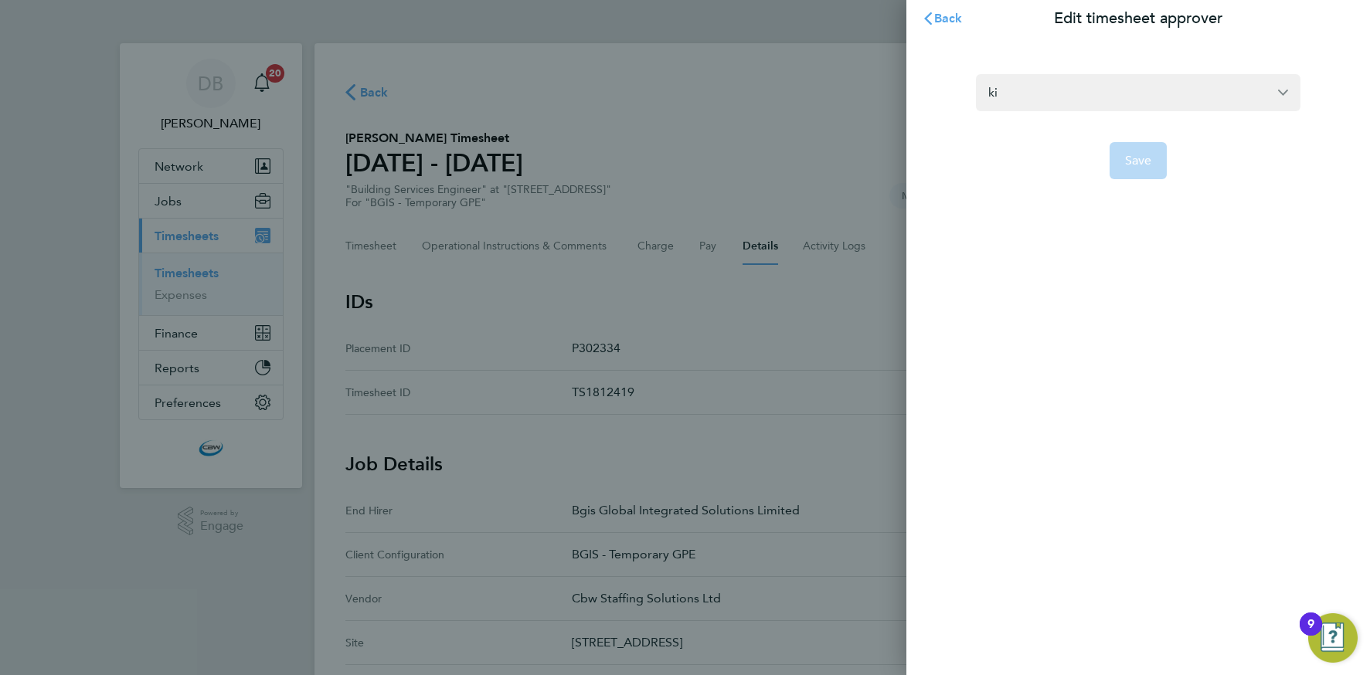
type input "k"
click at [952, 20] on span "Back" at bounding box center [948, 18] width 29 height 15
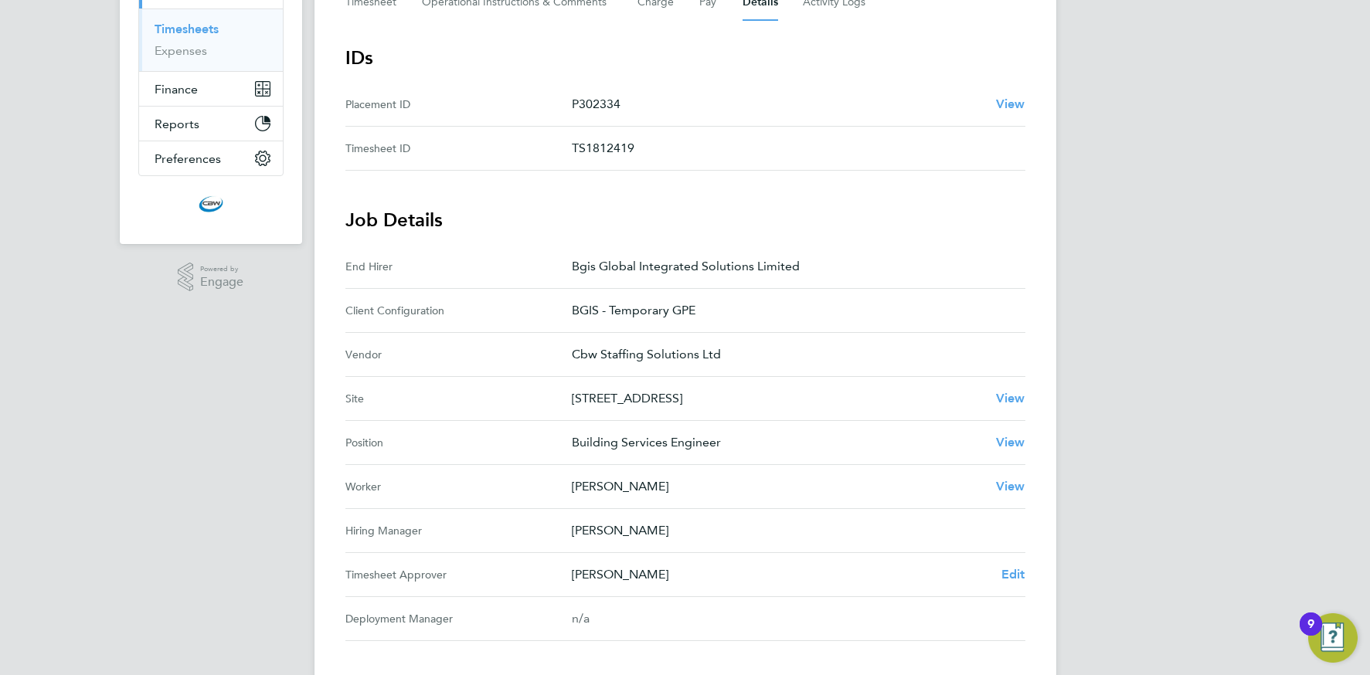
scroll to position [246, 0]
click at [1011, 572] on span "Edit" at bounding box center [1013, 572] width 24 height 15
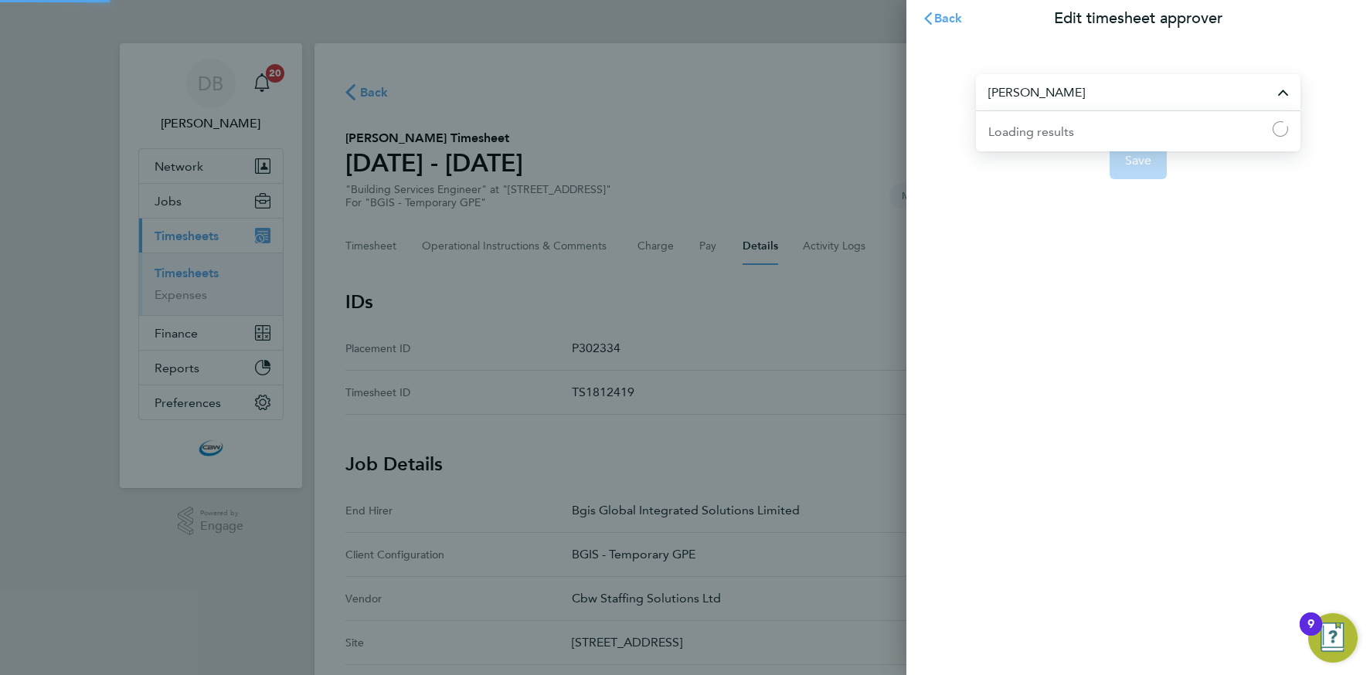
click at [1074, 99] on input "[PERSON_NAME]" at bounding box center [1138, 92] width 324 height 36
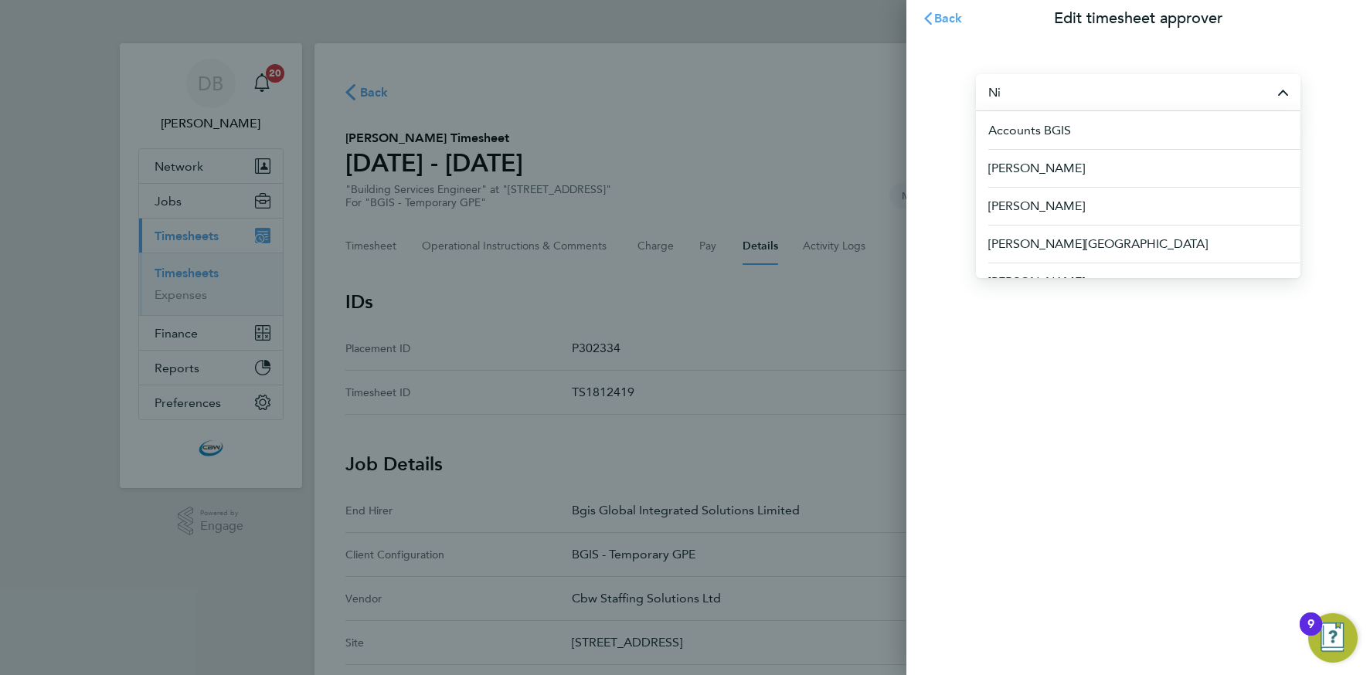
type input "N"
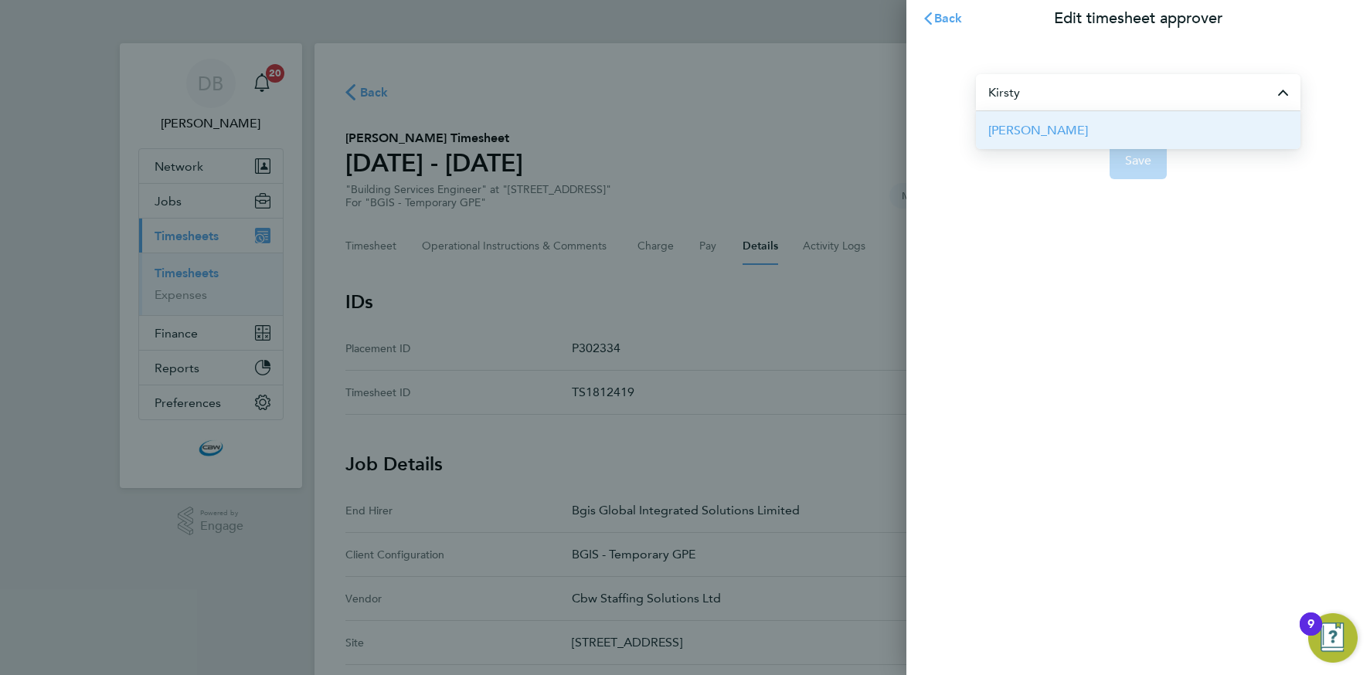
click at [1065, 125] on span "[PERSON_NAME]" at bounding box center [1038, 130] width 100 height 19
type input "[PERSON_NAME]"
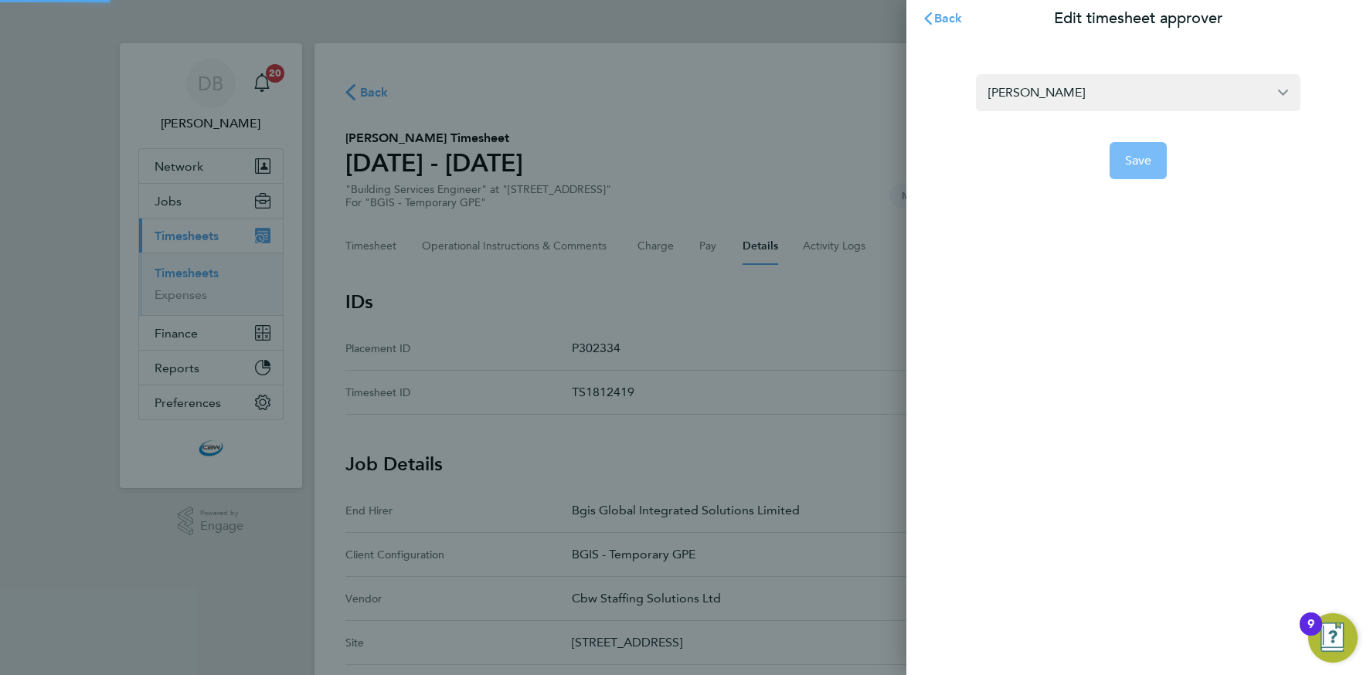
click at [1142, 167] on span "Save" at bounding box center [1138, 160] width 27 height 15
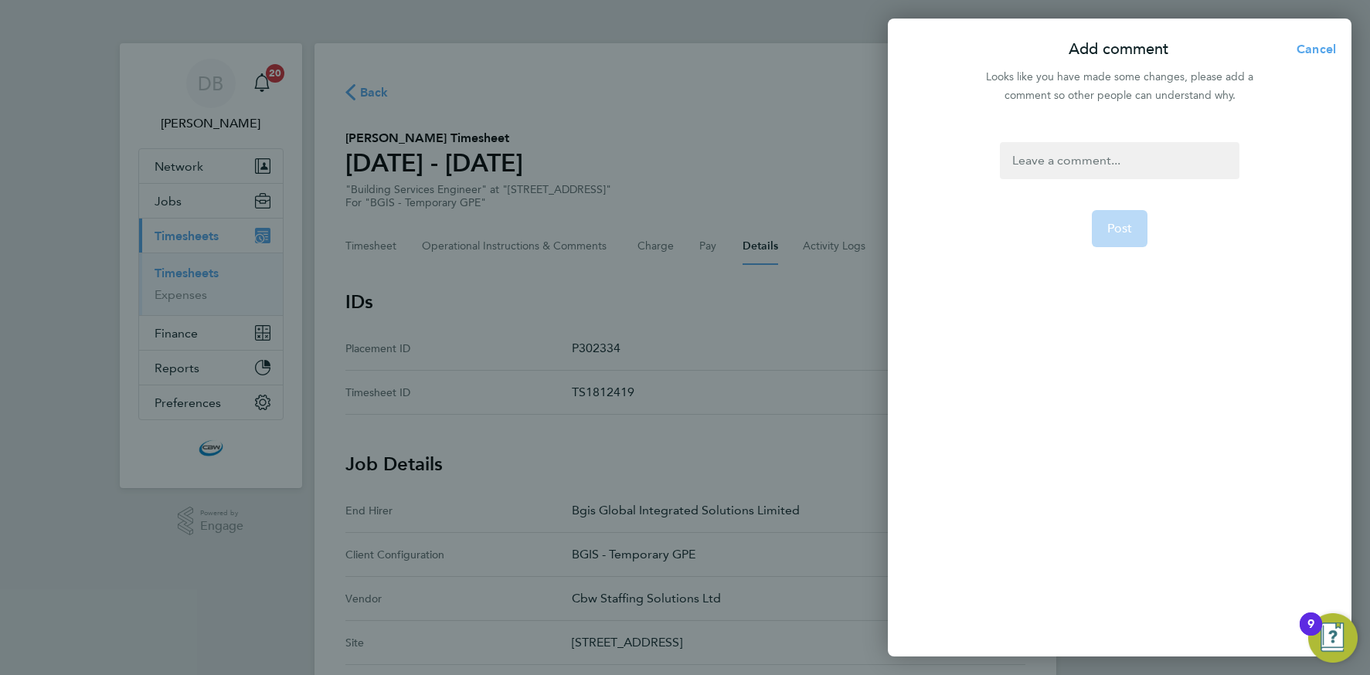
click at [1061, 155] on div at bounding box center [1119, 160] width 239 height 37
click at [1060, 162] on div at bounding box center [1119, 160] width 239 height 37
click at [1114, 240] on span "Post" at bounding box center [1119, 247] width 25 height 15
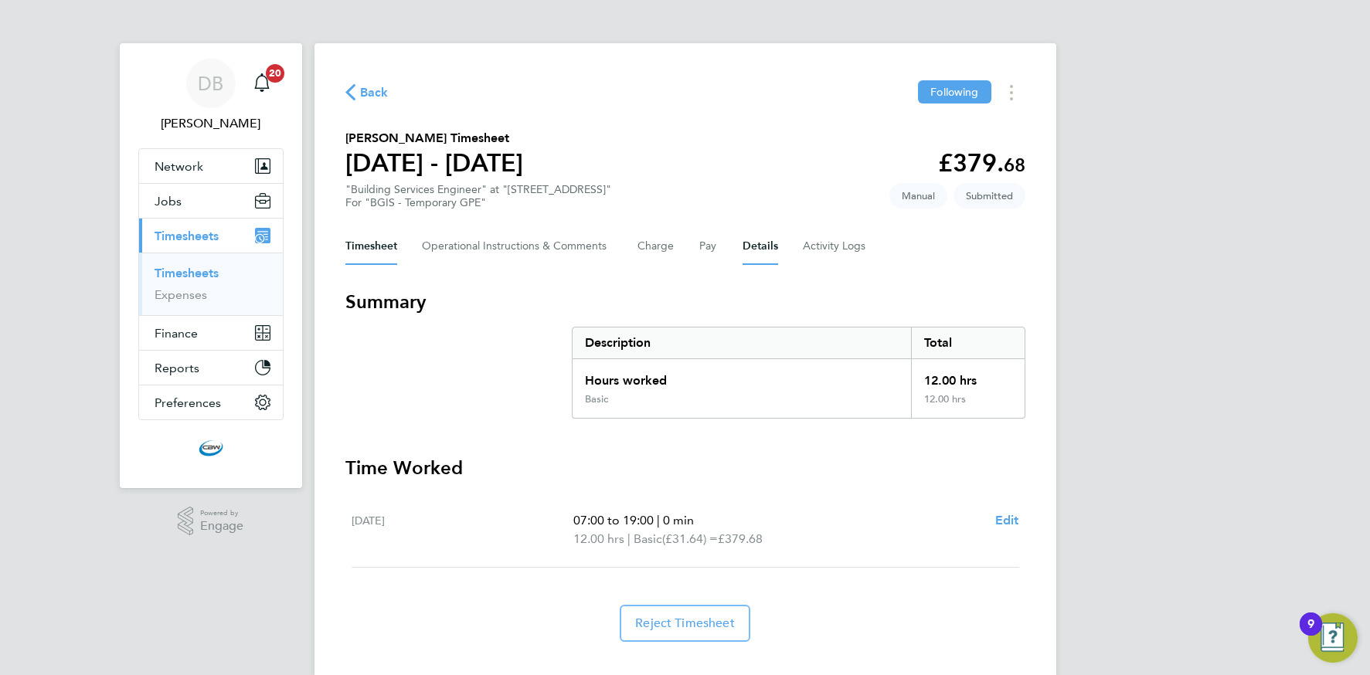
click at [759, 246] on button "Details" at bounding box center [760, 246] width 36 height 37
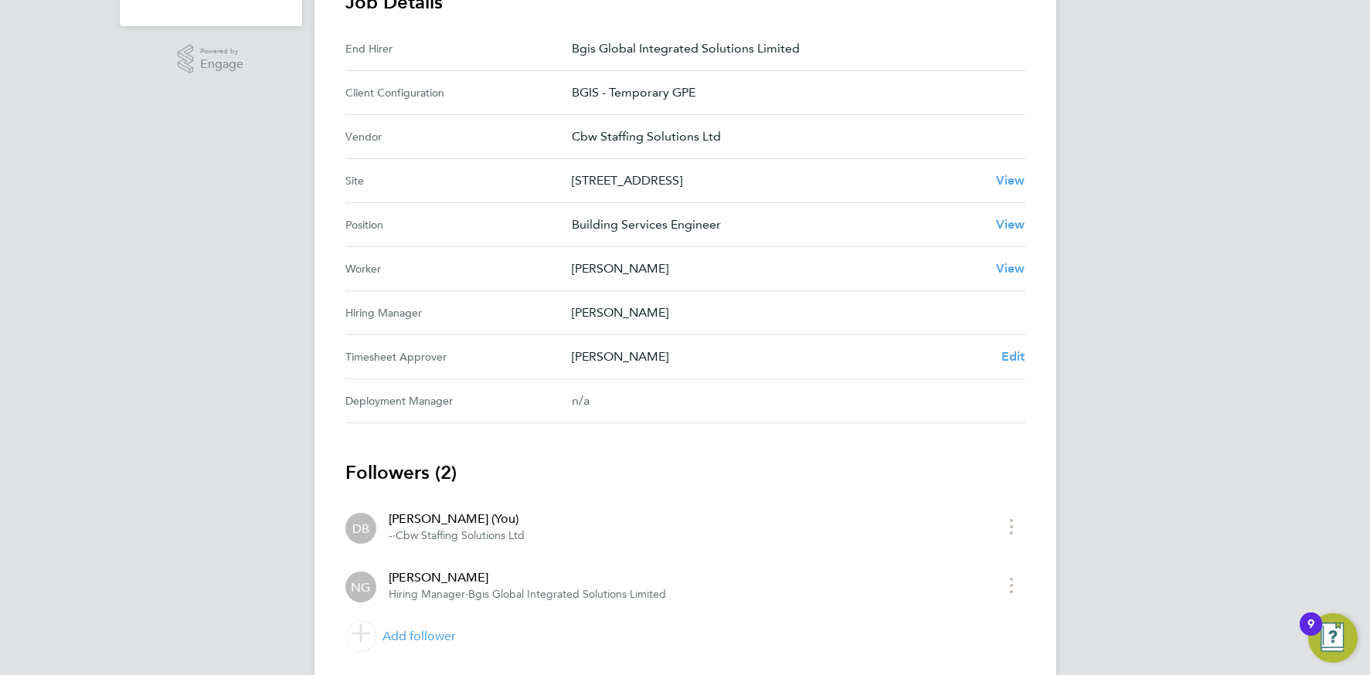
scroll to position [476, 0]
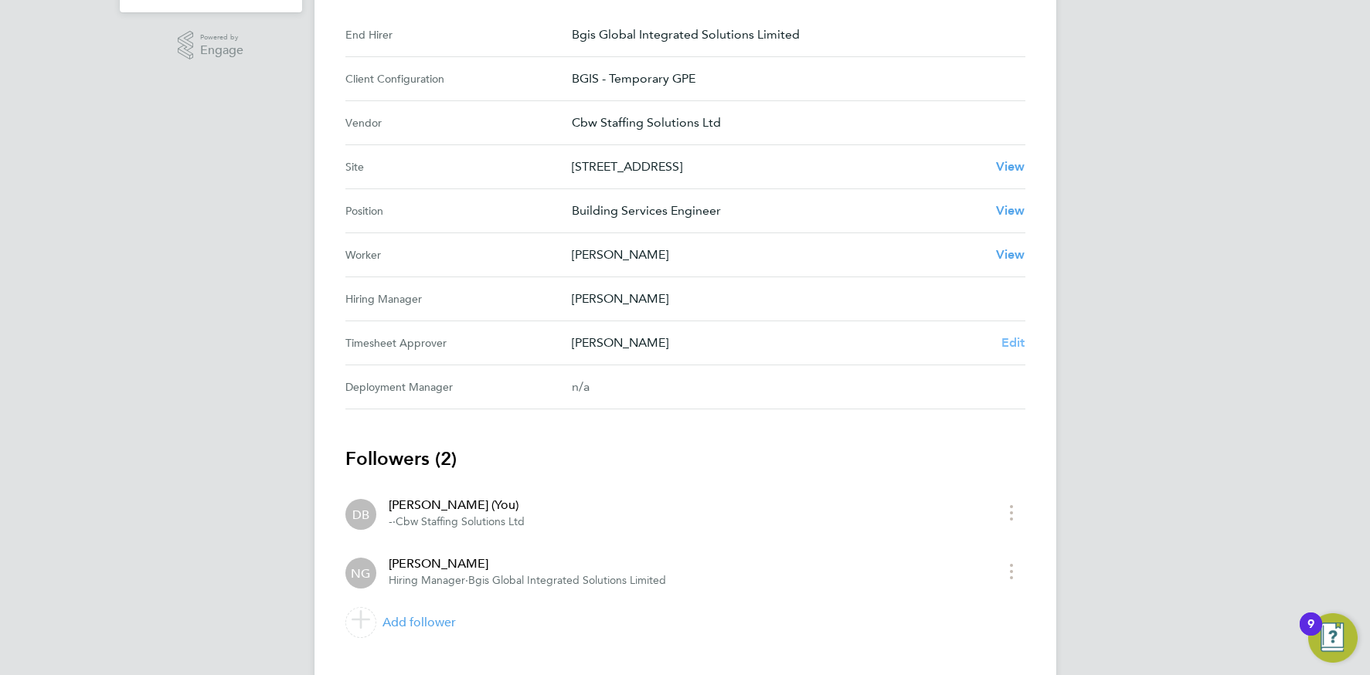
click at [1014, 343] on span "Edit" at bounding box center [1013, 342] width 24 height 15
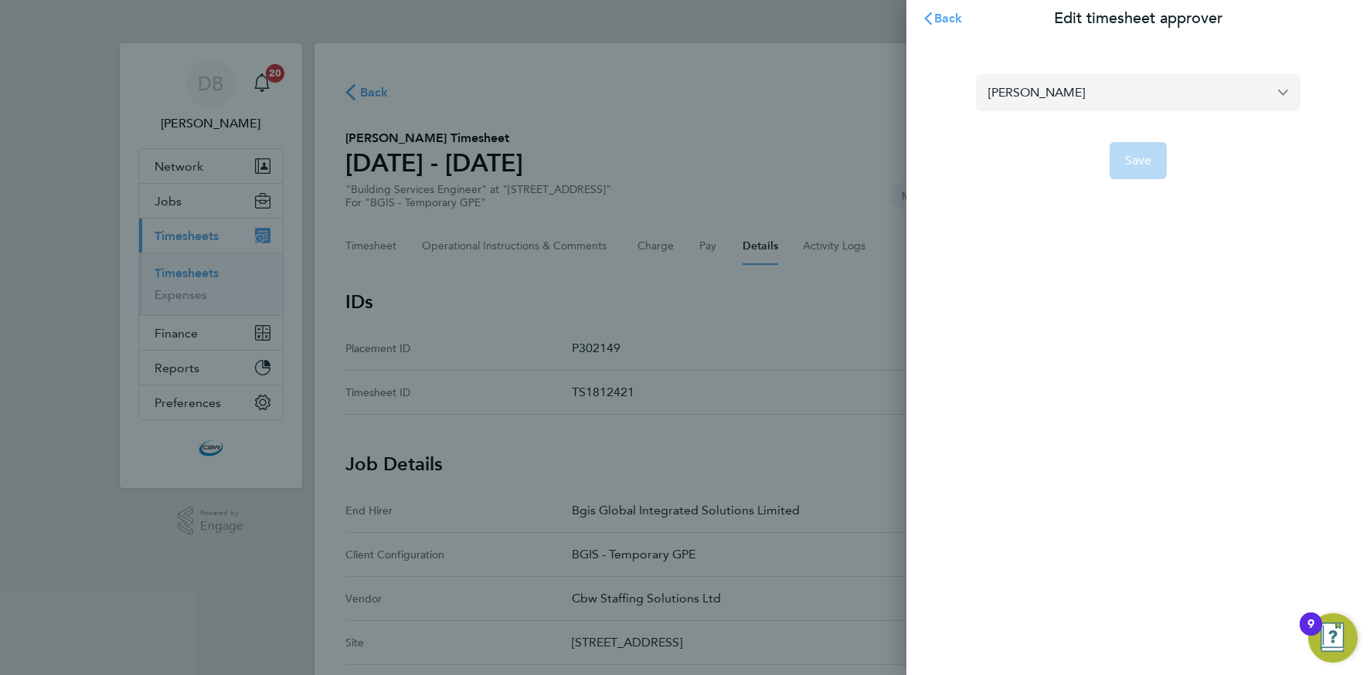
click at [1065, 95] on input "[PERSON_NAME]" at bounding box center [1138, 92] width 324 height 36
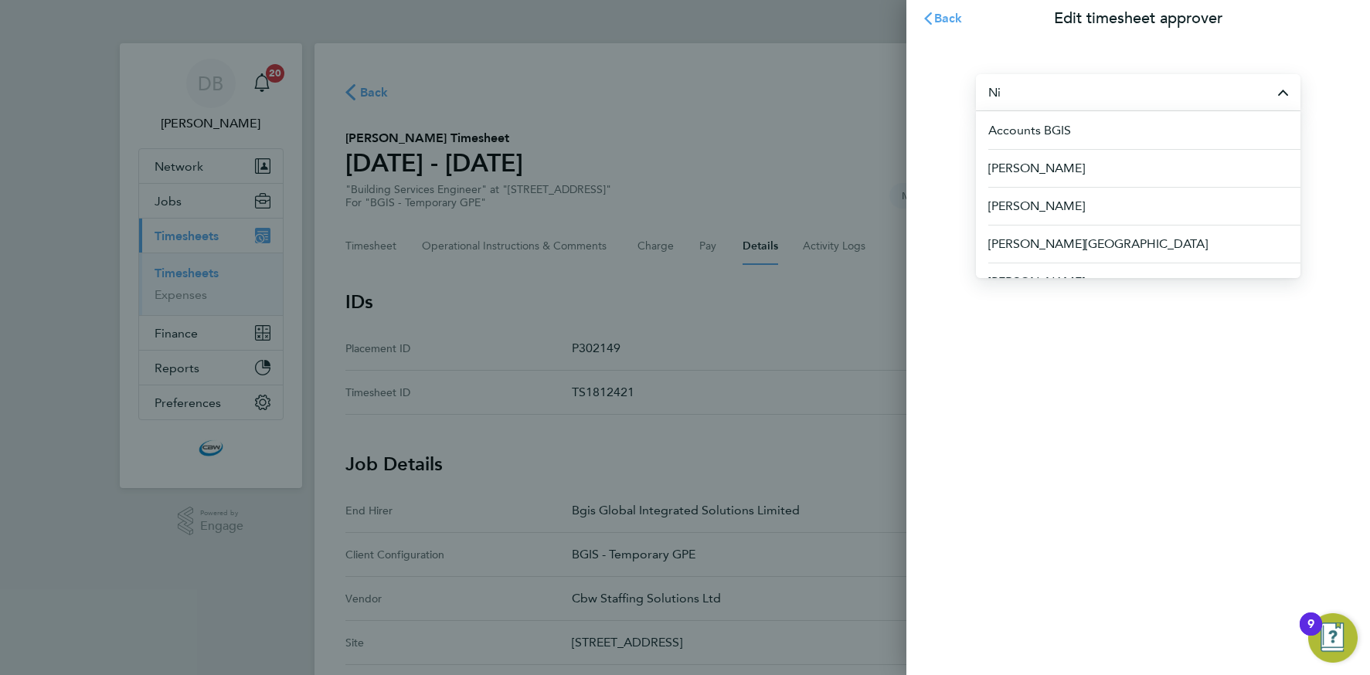
type input "N"
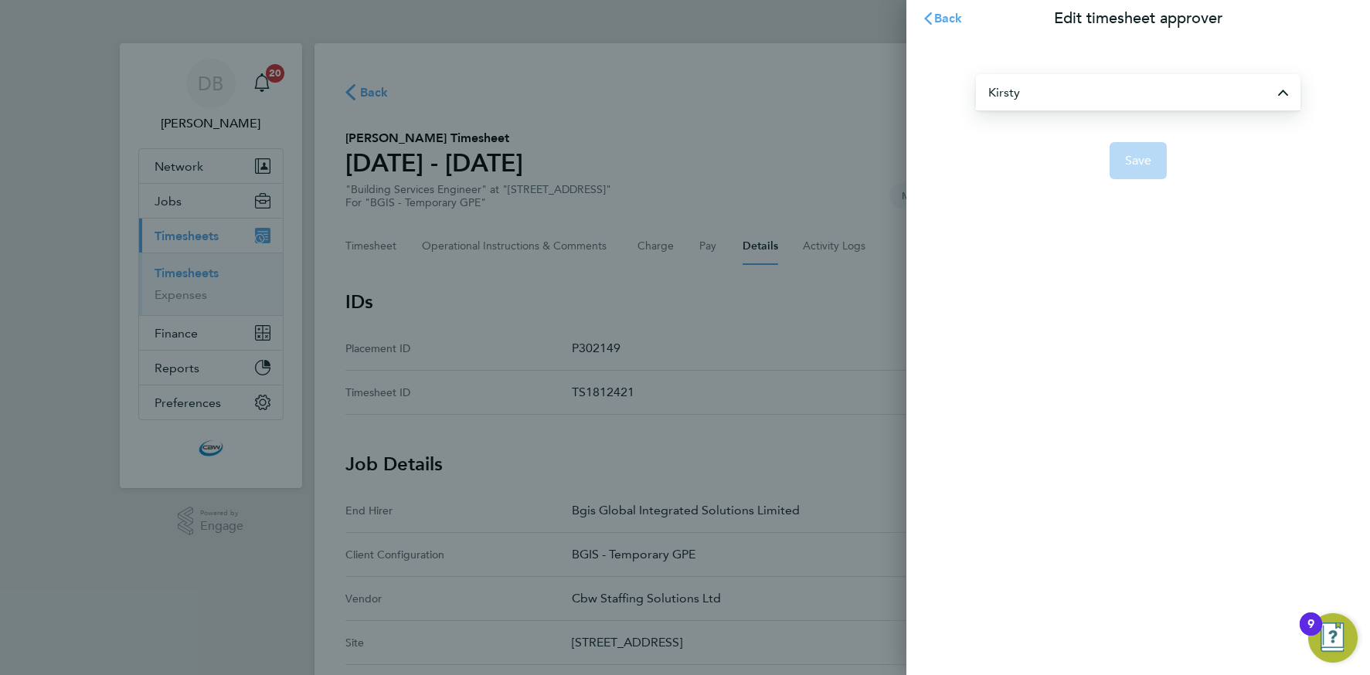
type input "[PERSON_NAME]"
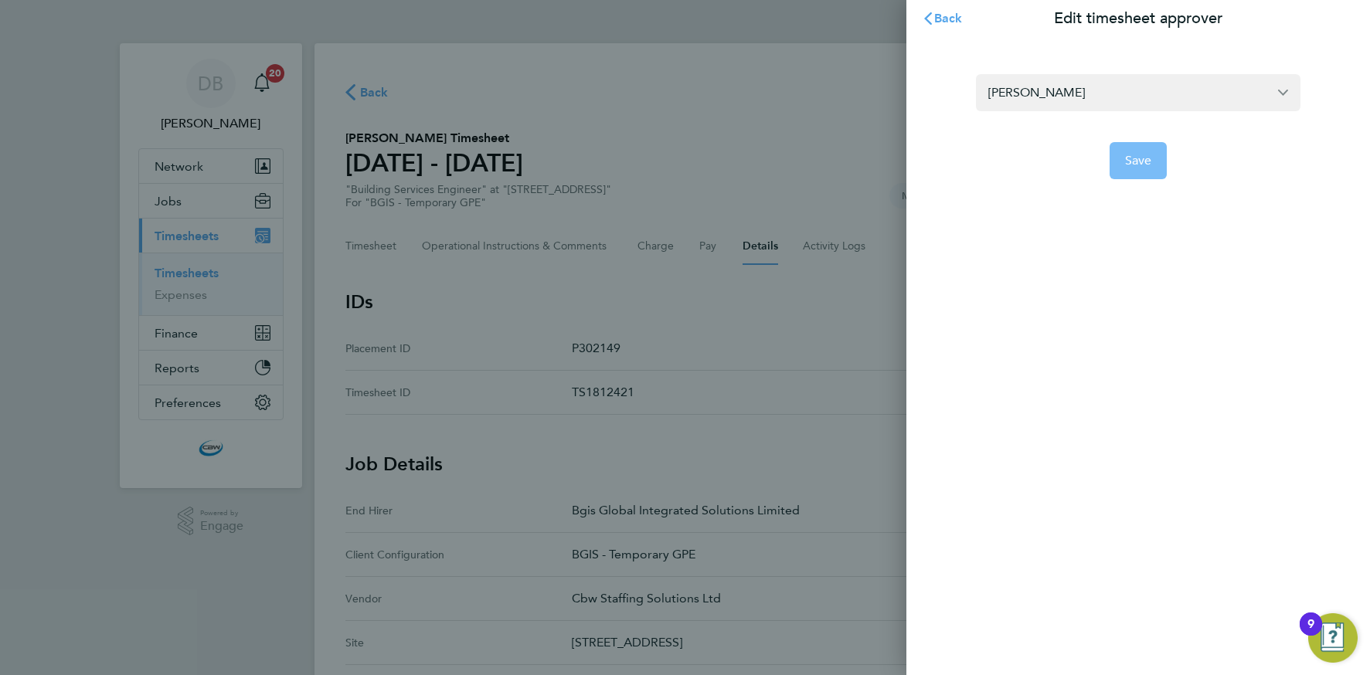
click at [1112, 155] on button "Save" at bounding box center [1138, 160] width 58 height 37
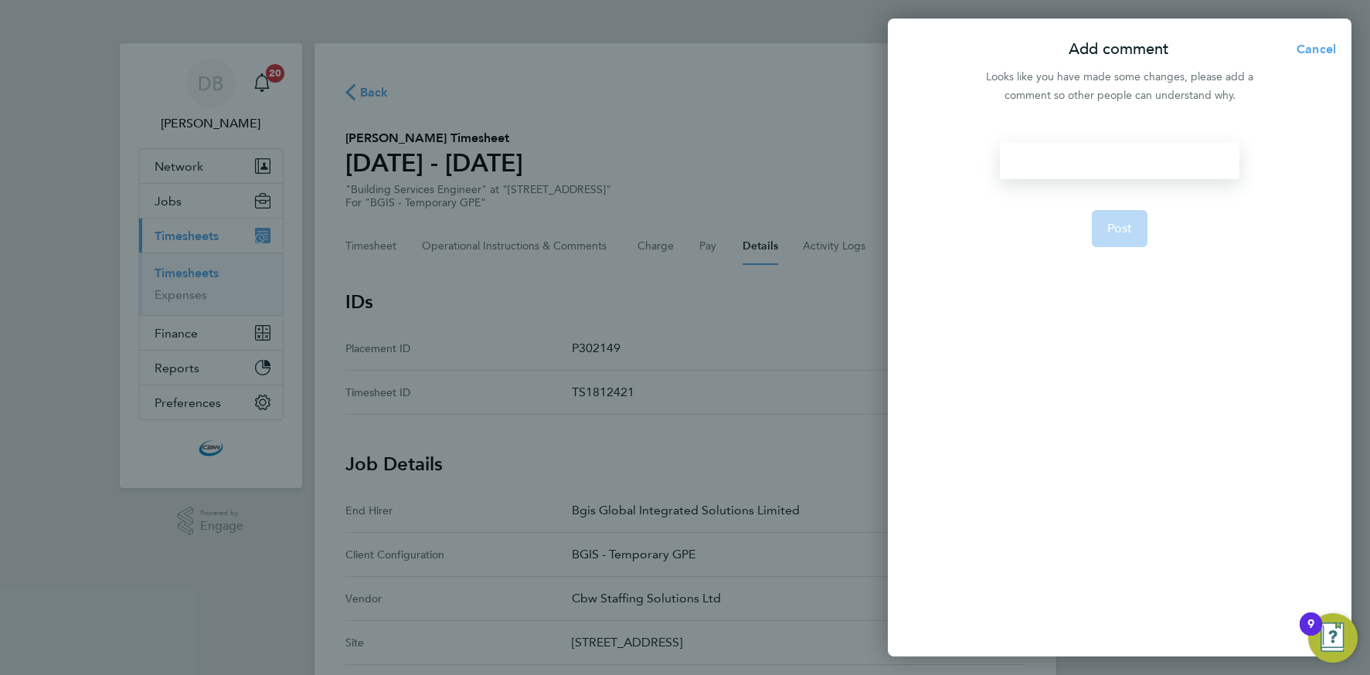
click at [1050, 167] on div at bounding box center [1119, 160] width 239 height 37
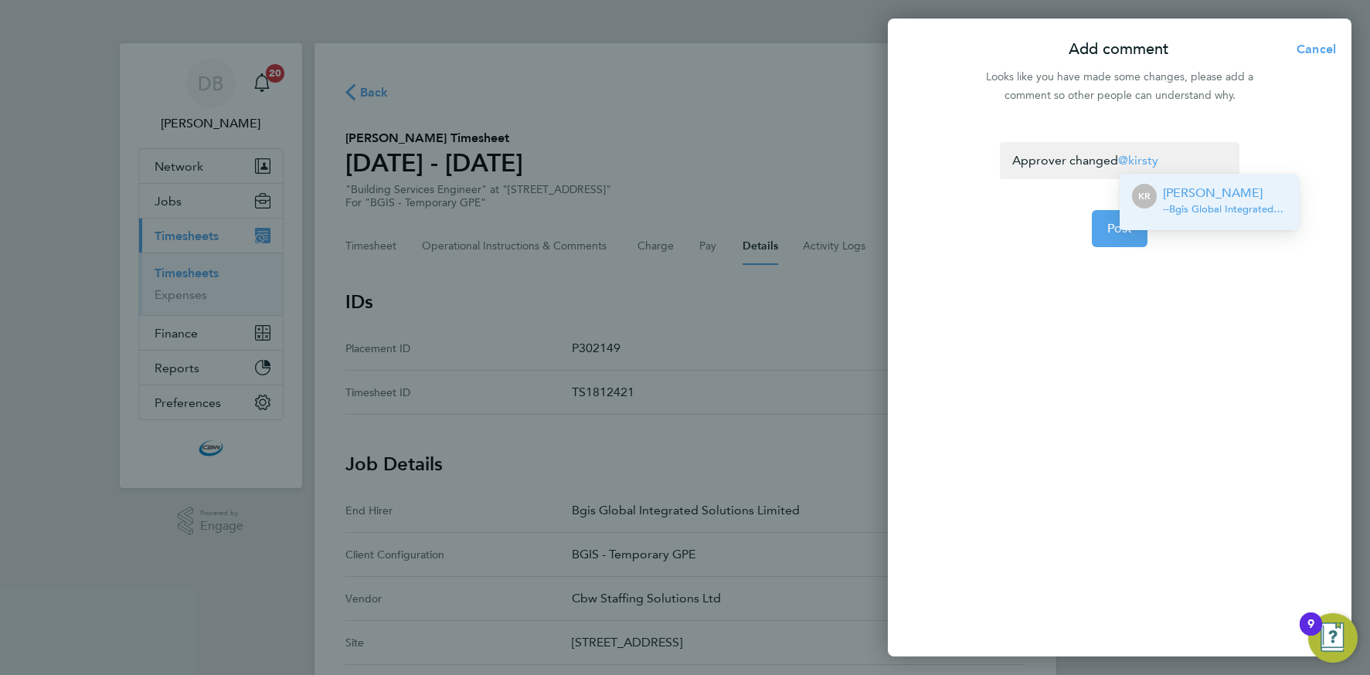
click at [1207, 185] on p "[PERSON_NAME]" at bounding box center [1225, 193] width 124 height 19
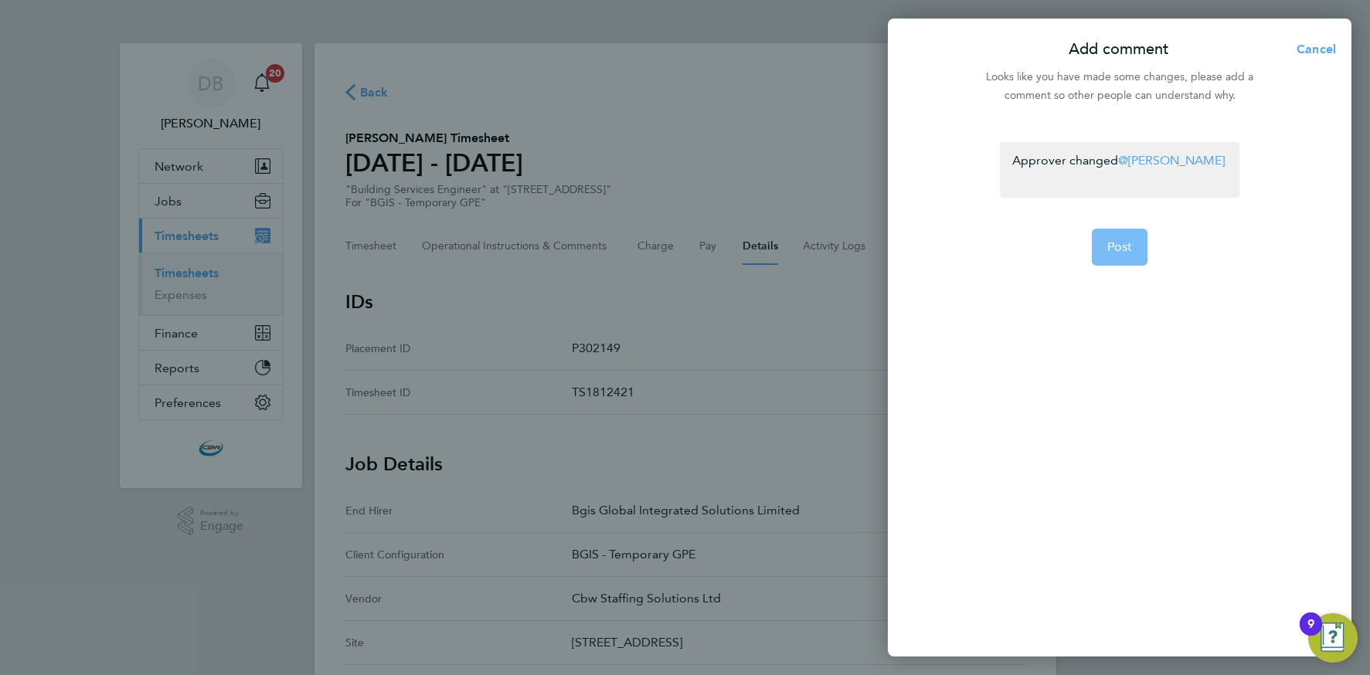
click at [1132, 233] on button "Post" at bounding box center [1120, 247] width 56 height 37
